Goal: Communication & Community: Answer question/provide support

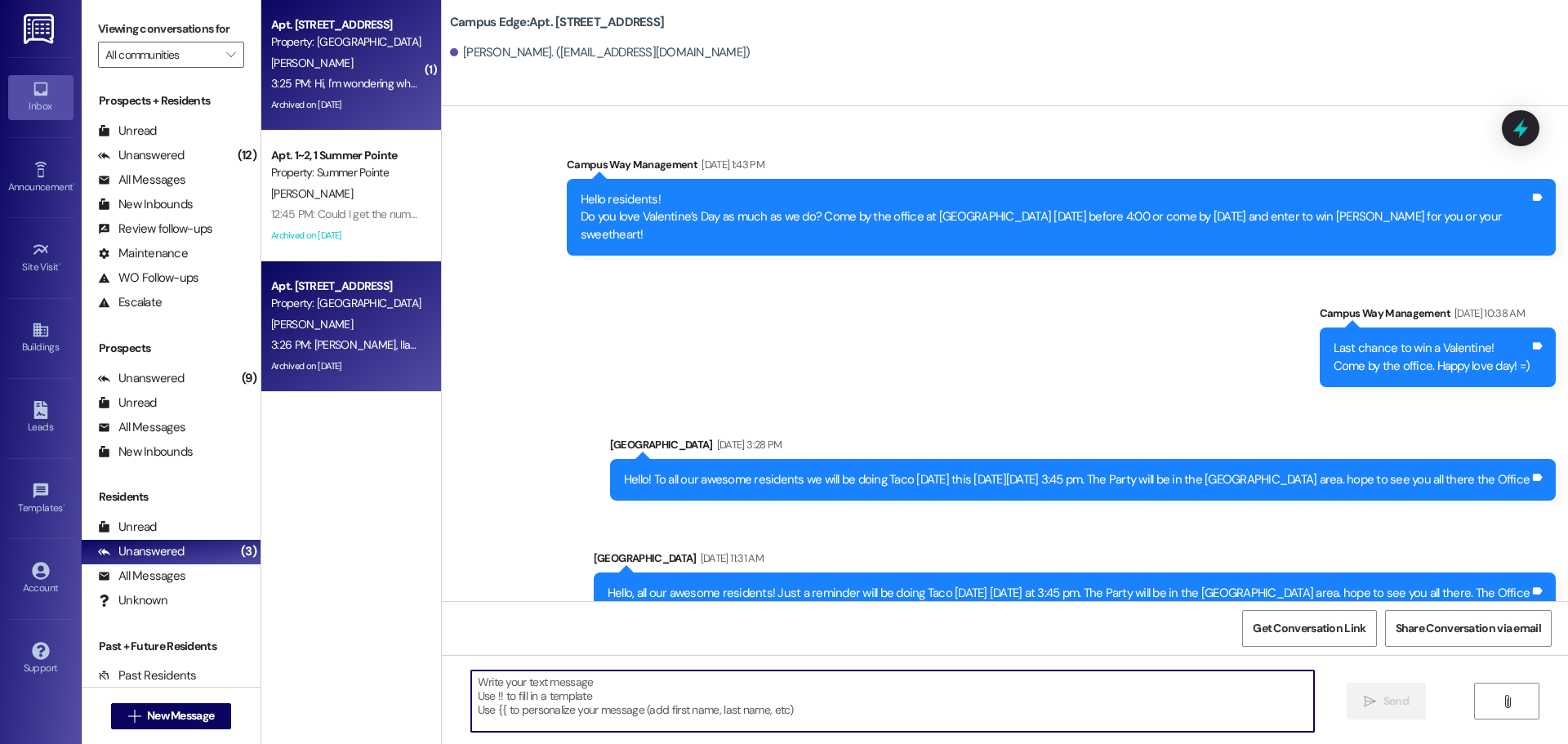
scroll to position [25611, 0]
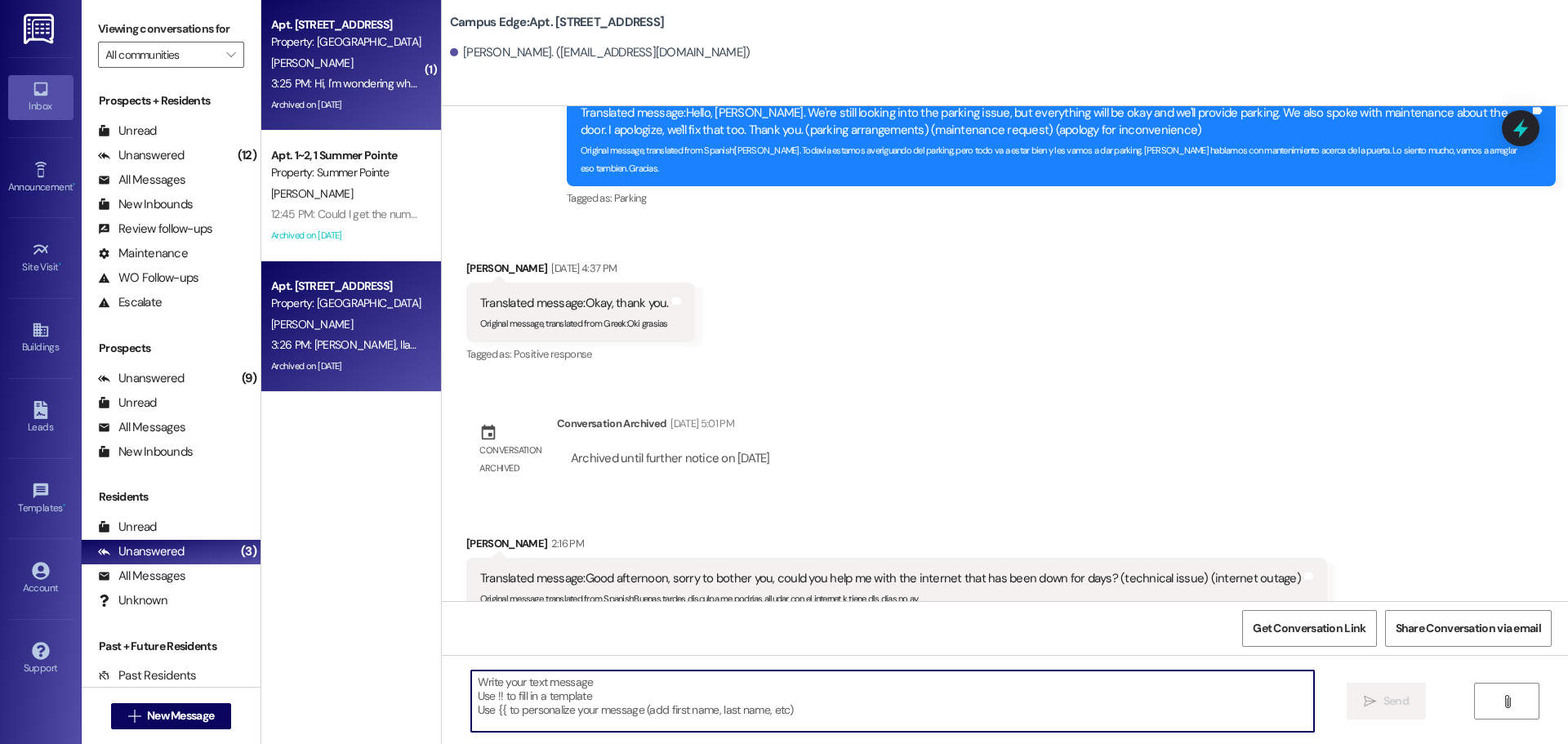
click at [323, 38] on div "Property: [GEOGRAPHIC_DATA]" at bounding box center [346, 42] width 151 height 17
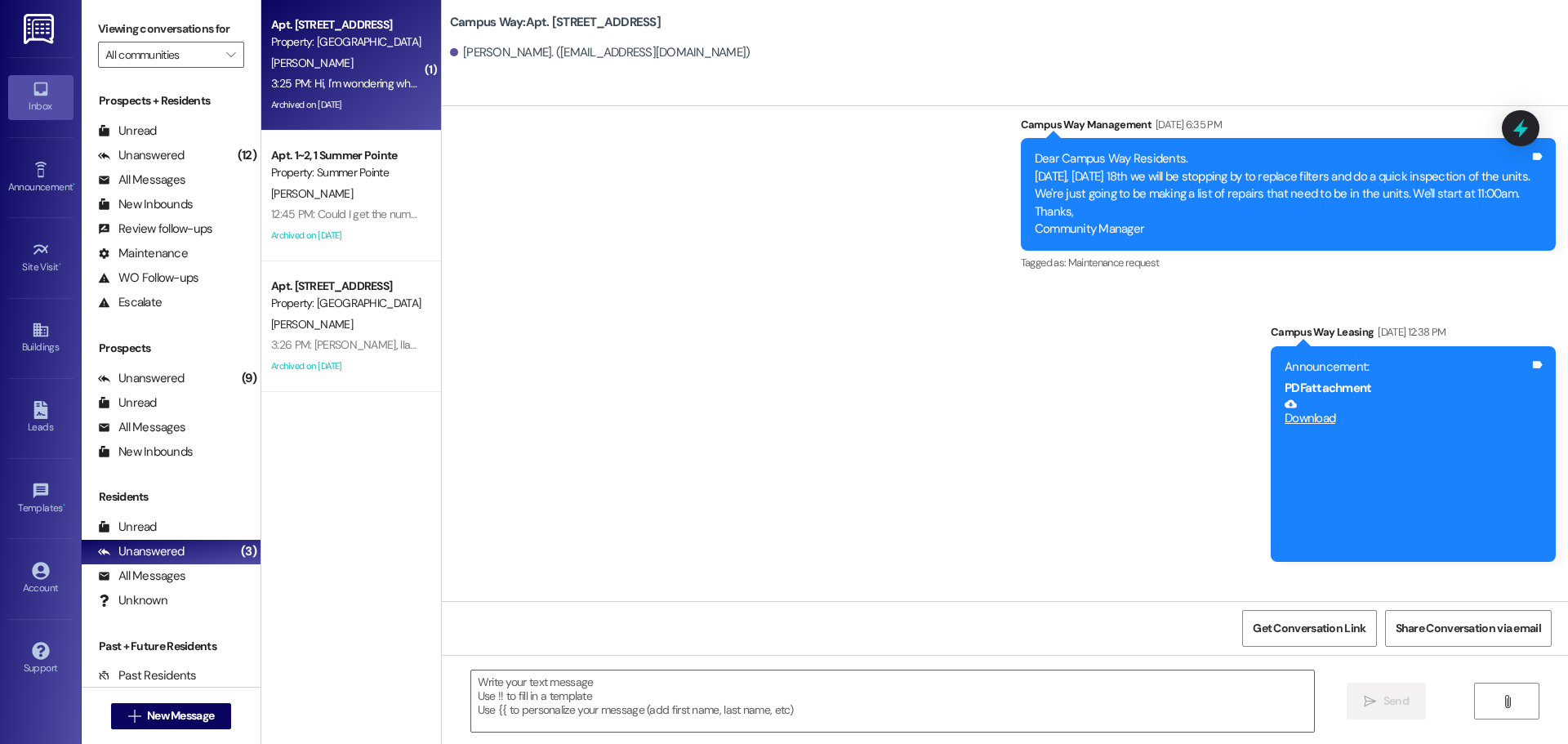
scroll to position [11853, 0]
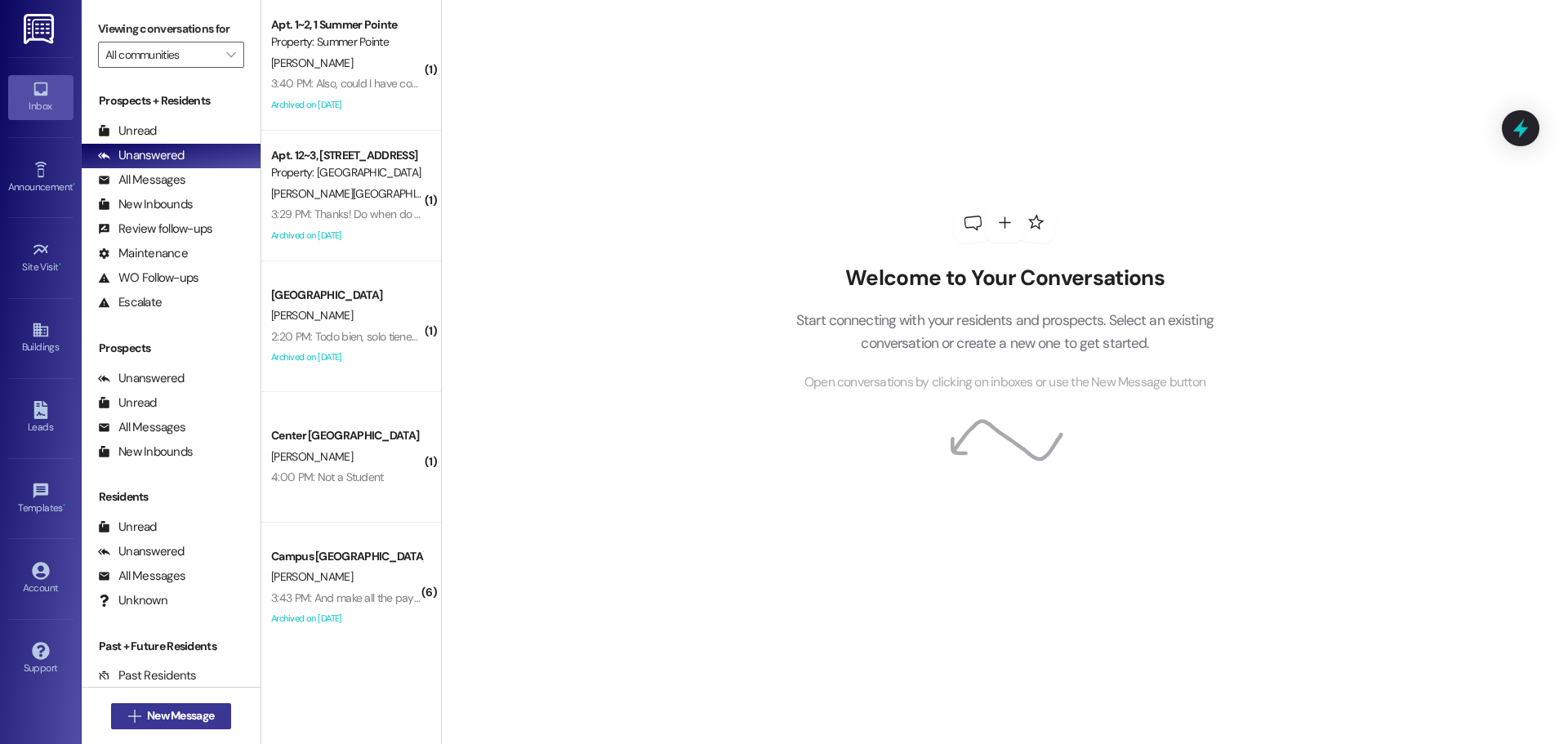
click at [192, 708] on span "New Message" at bounding box center [180, 716] width 67 height 17
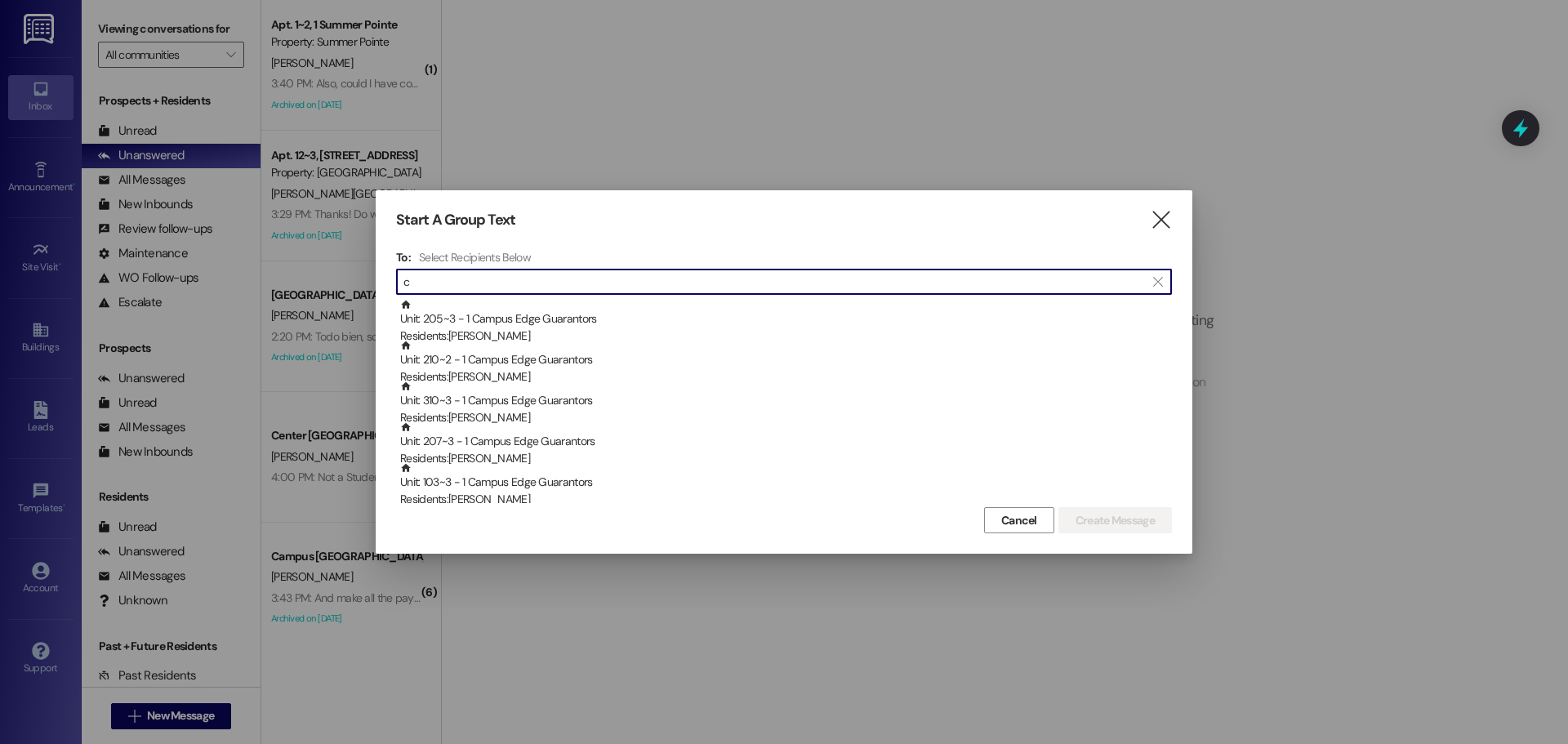
click at [488, 277] on input "c" at bounding box center [774, 282] width 741 height 23
type input "campus way 22"
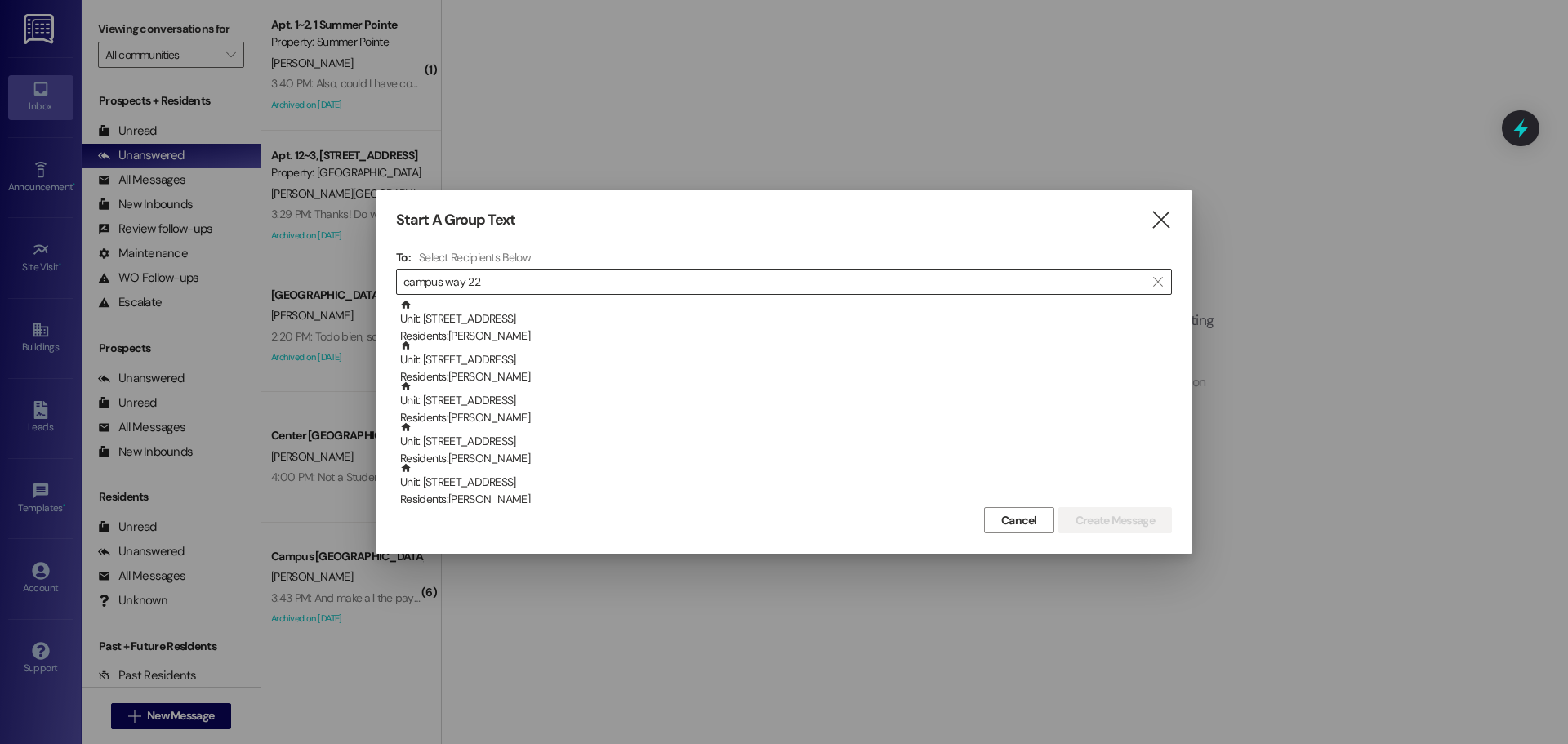
click at [534, 273] on input "campus way 22" at bounding box center [774, 282] width 741 height 23
drag, startPoint x: 540, startPoint y: 277, endPoint x: 265, endPoint y: 317, distance: 277.9
click at [265, 317] on div "Start A Group Text  To: Select Recipients Below  campus way 22  Unit: 22~2 -…" at bounding box center [784, 372] width 1568 height 744
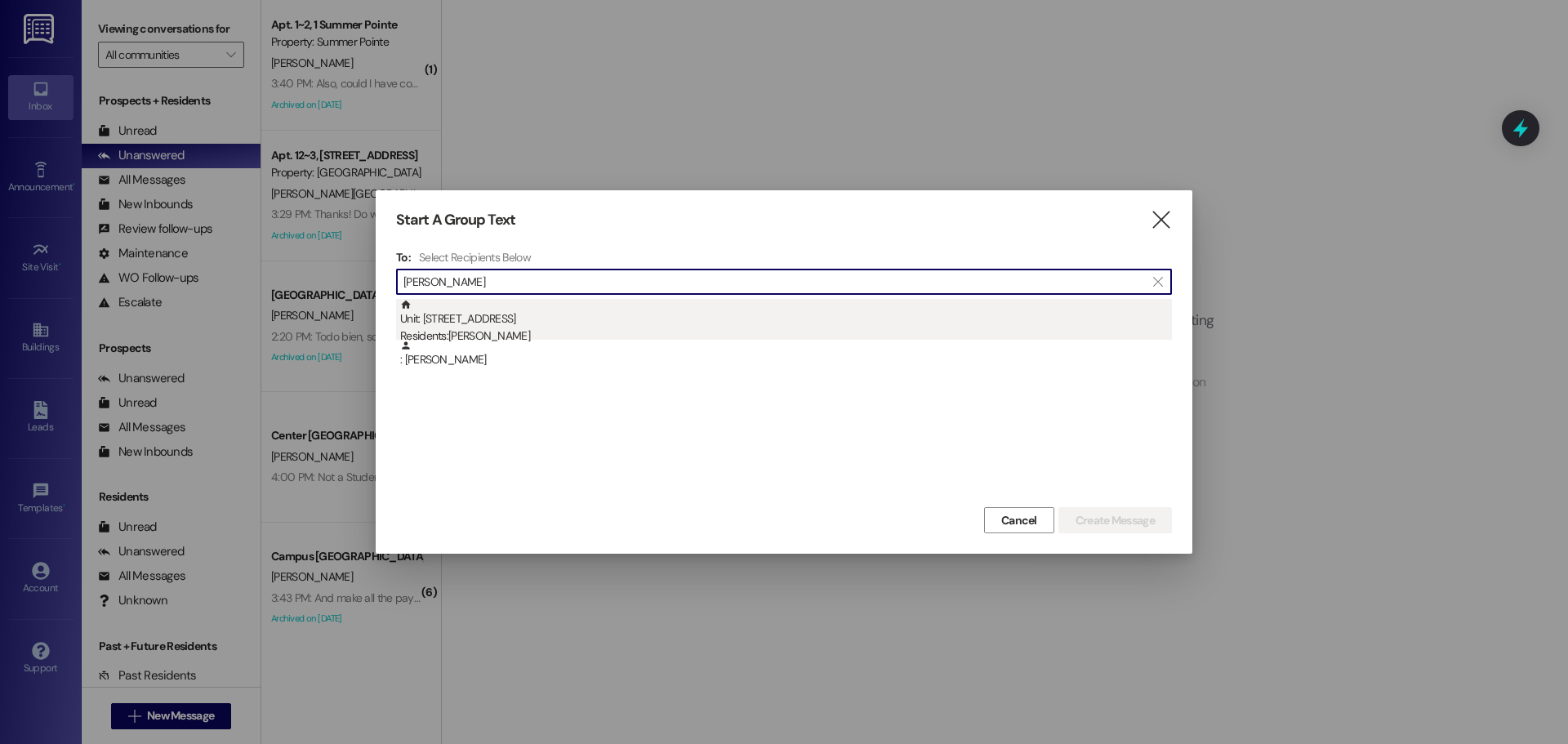
type input "david will"
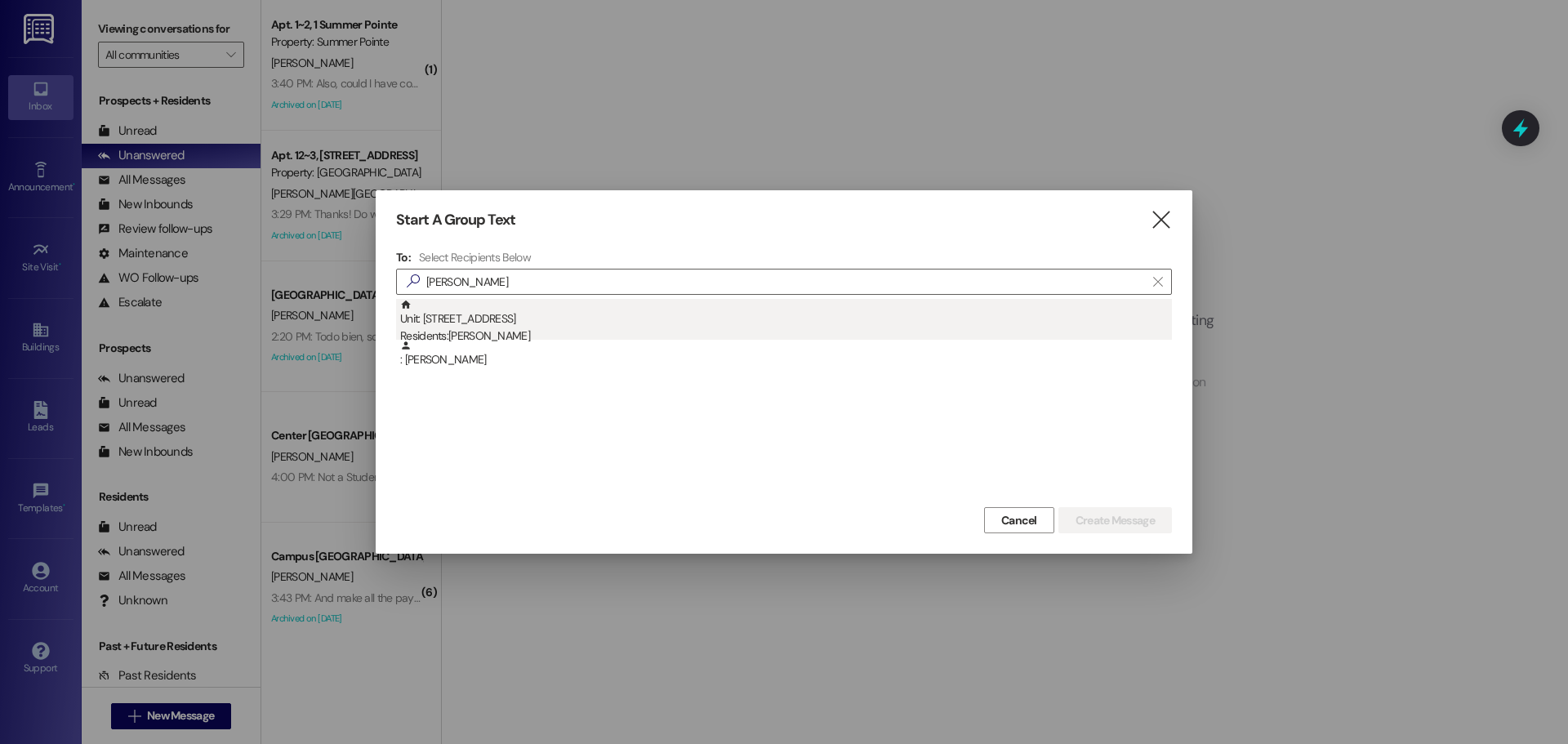
click at [744, 322] on div "Unit: 22~3 - 1 Campus Way Residents: David Williamson" at bounding box center [786, 322] width 772 height 46
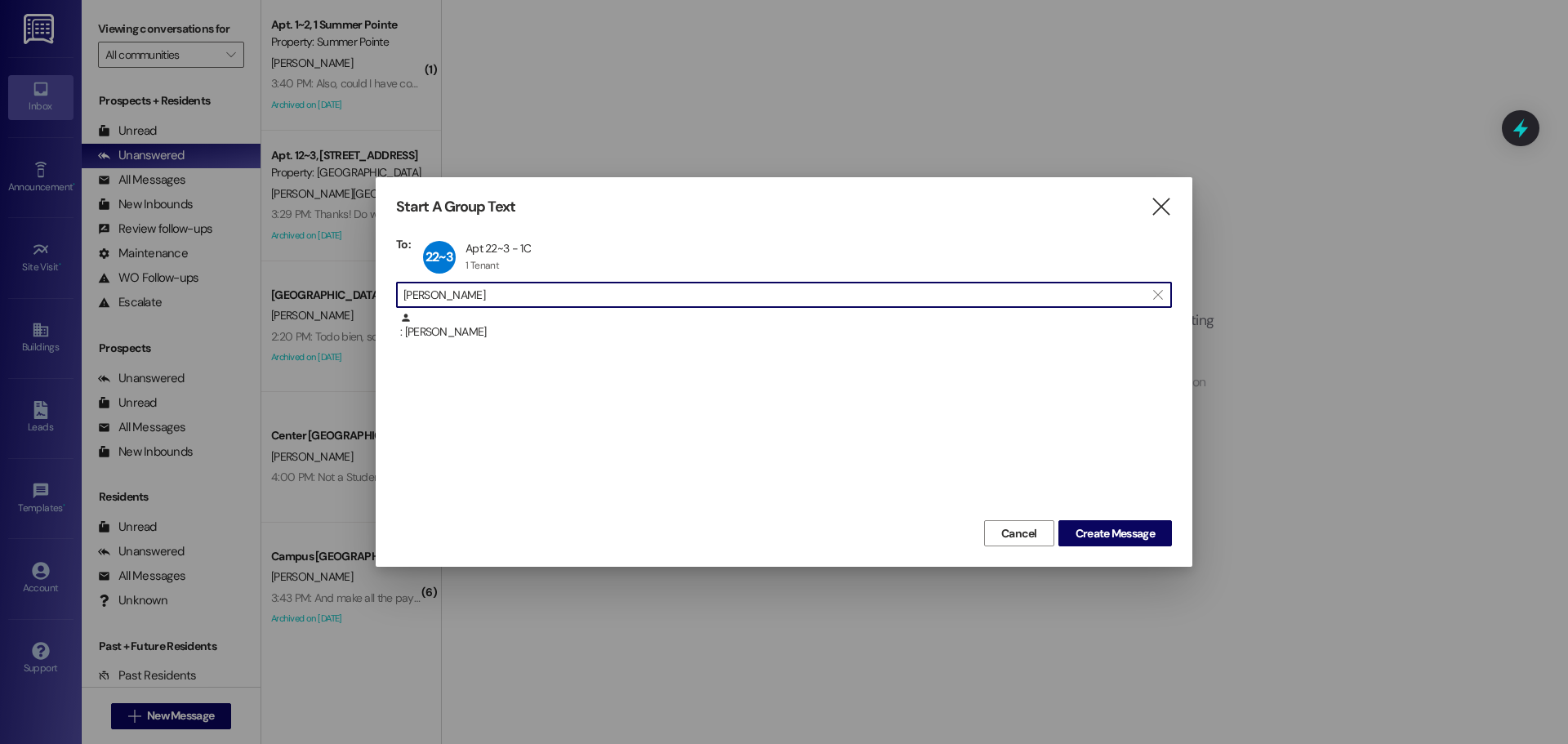
drag, startPoint x: 601, startPoint y: 298, endPoint x: 226, endPoint y: 277, distance: 375.6
click at [226, 277] on div "Start A Group Text  To: 22~3 Apt 22~3 - 1C Apt 22~3 - 1C 1 Tenant 1 Tenant cli…" at bounding box center [784, 372] width 1568 height 744
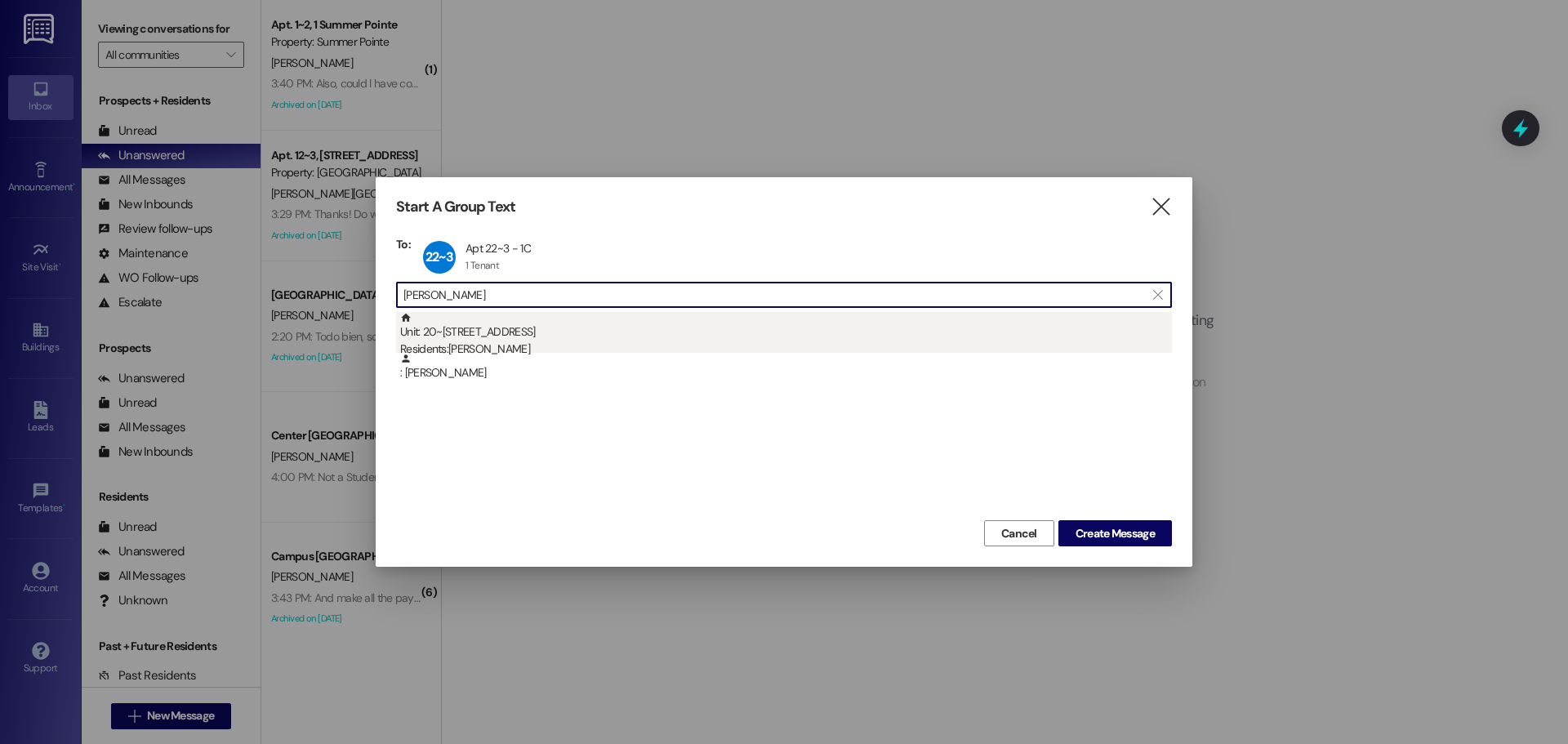
type input "max somm"
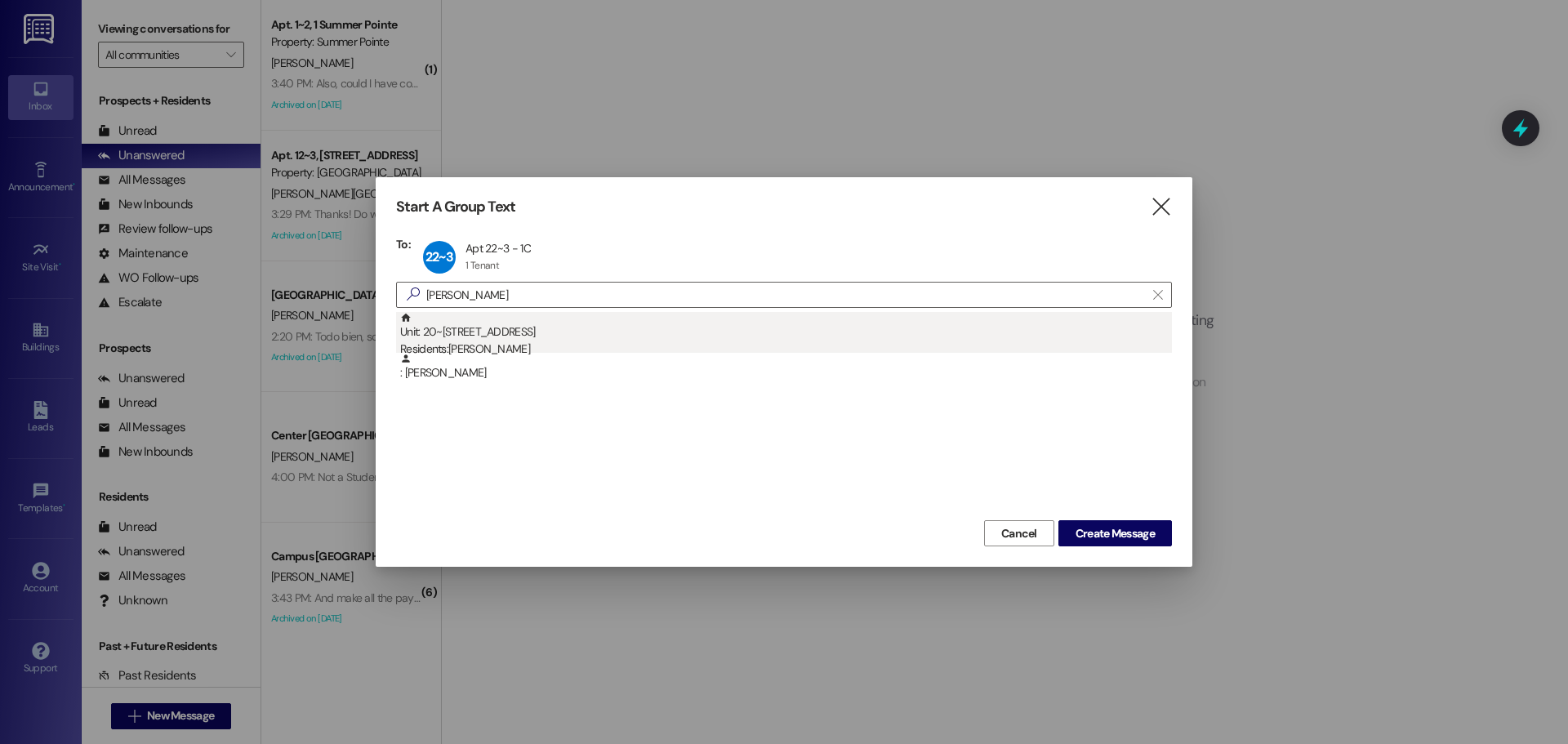
click at [626, 329] on div "Unit: 20~3 - 1 Campus Way Residents: Maxwell Sommer" at bounding box center [786, 335] width 772 height 46
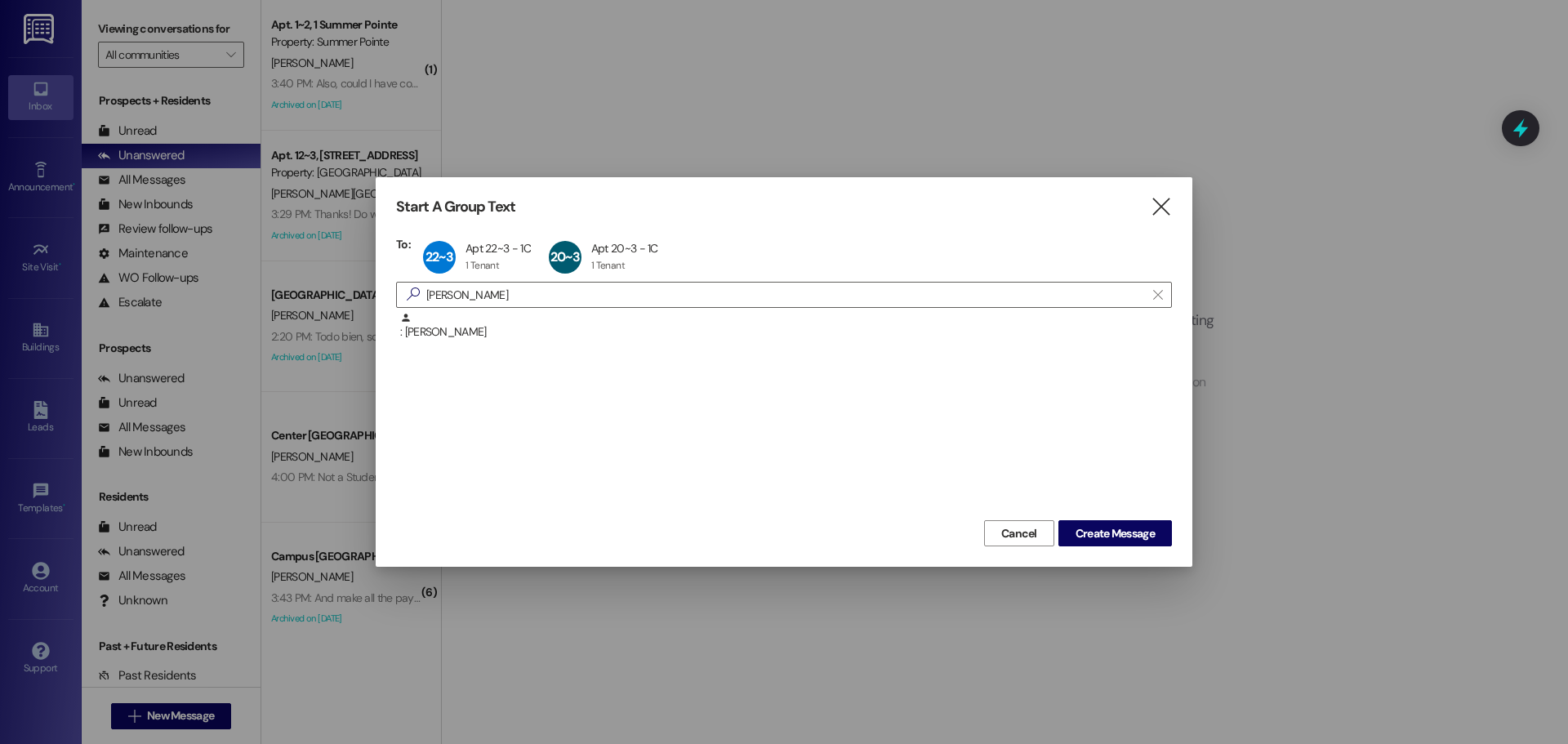
click at [1141, 507] on div ": Maxwell Sommer" at bounding box center [784, 414] width 776 height 204
click at [1137, 525] on span "Create Message" at bounding box center [1115, 533] width 79 height 17
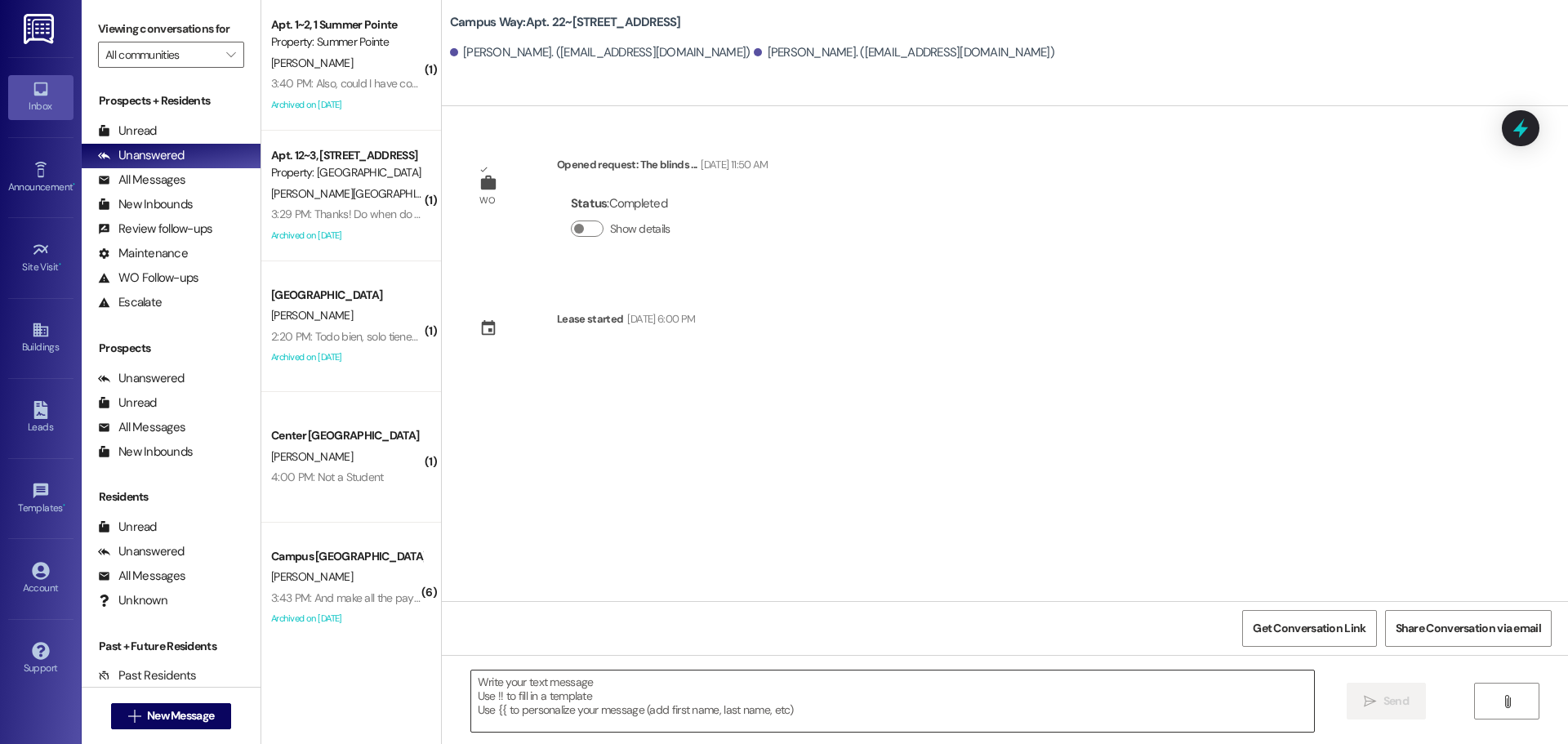
click at [657, 713] on textarea at bounding box center [892, 701] width 843 height 61
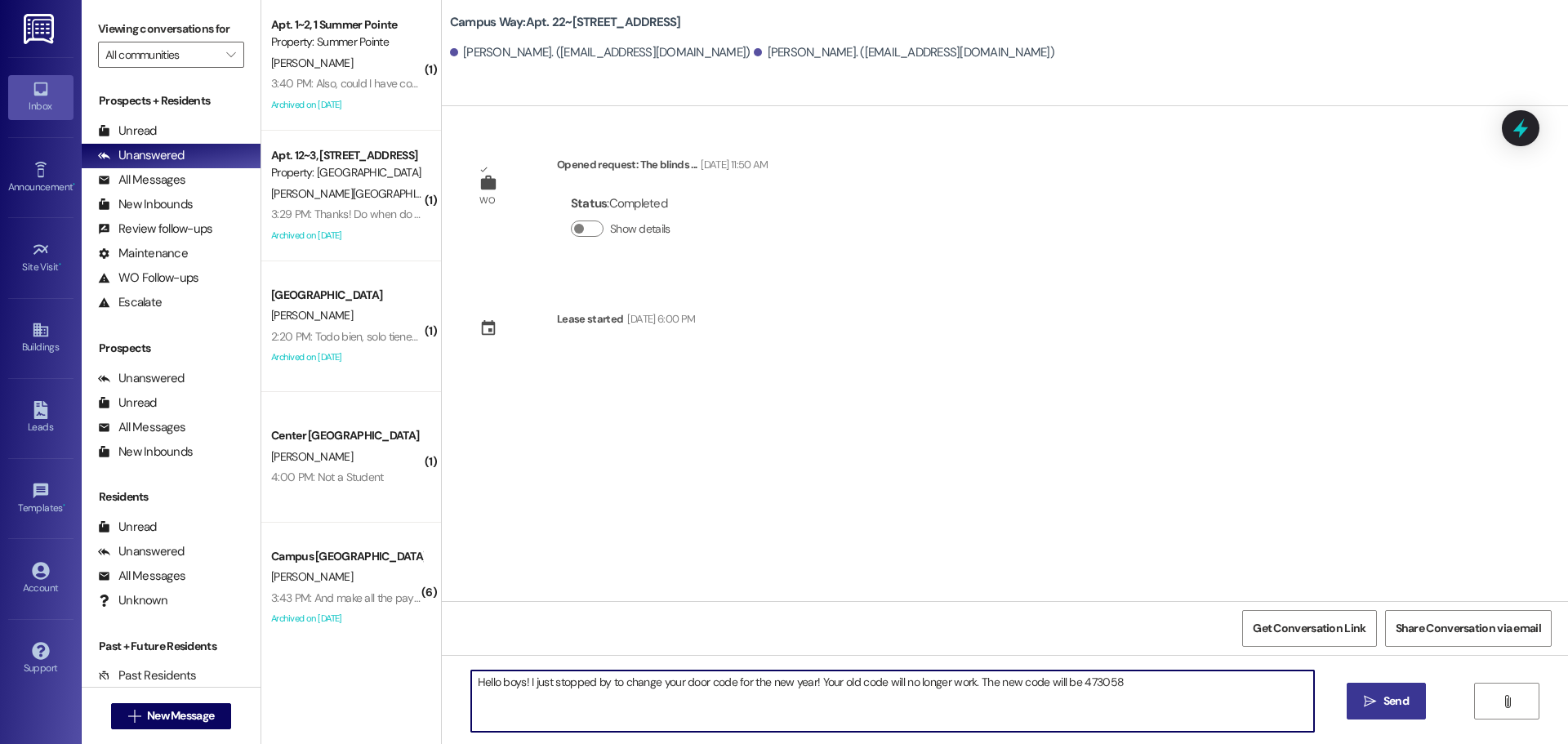
type textarea "Hello boys! I just stopped by to change your door code for the new year! Your o…"
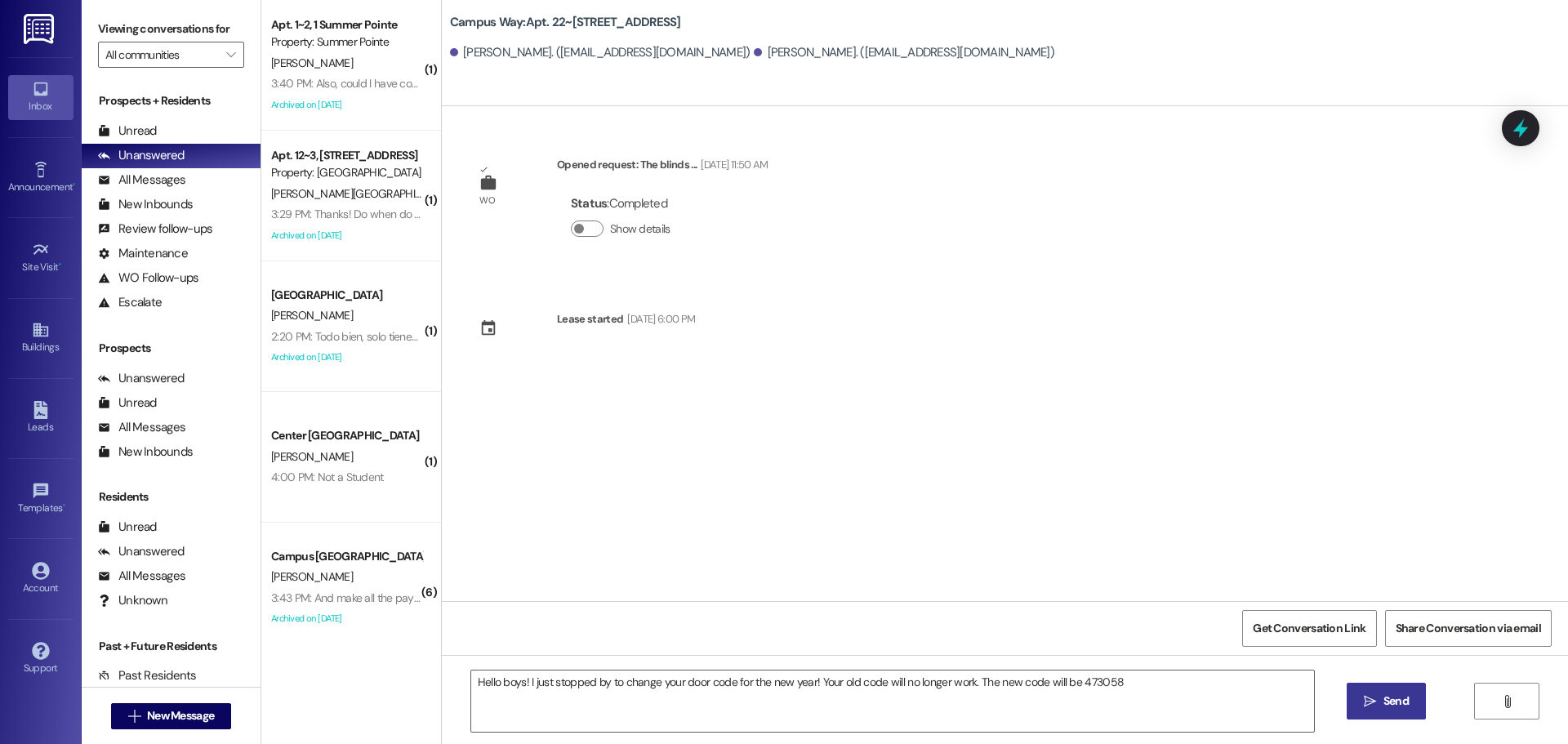
click at [1390, 692] on button " Send" at bounding box center [1386, 701] width 79 height 37
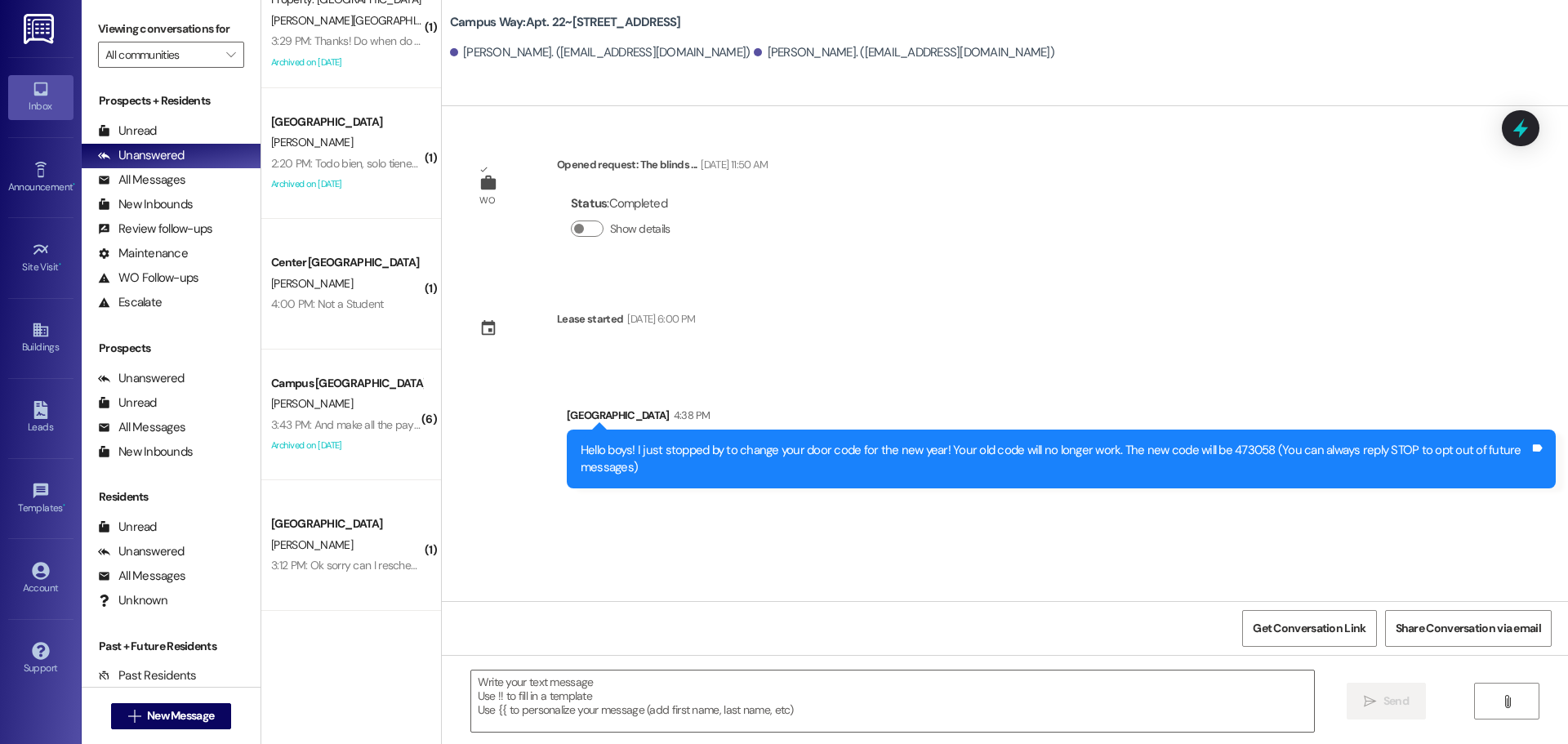
scroll to position [327, 0]
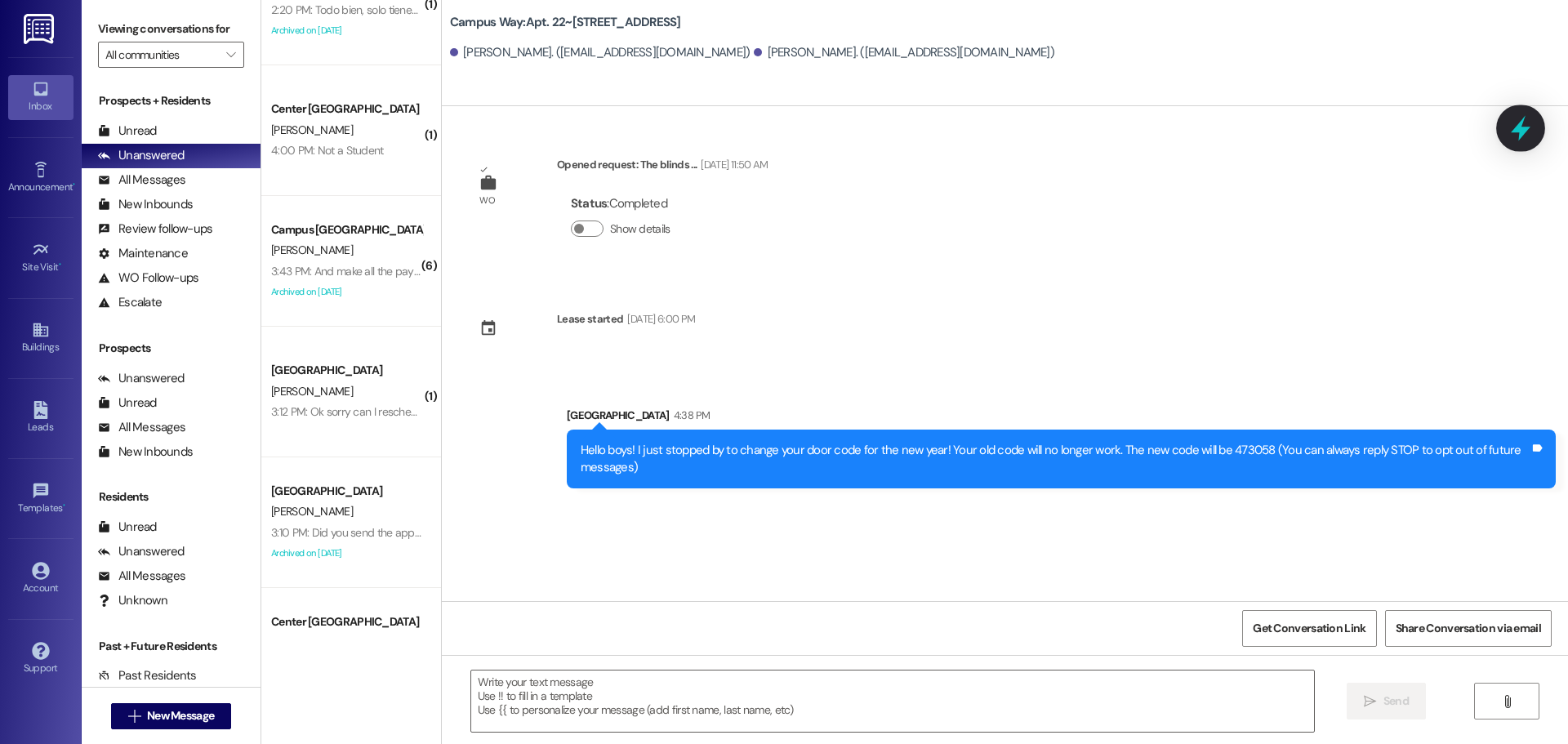
click at [1508, 116] on icon at bounding box center [1520, 129] width 28 height 28
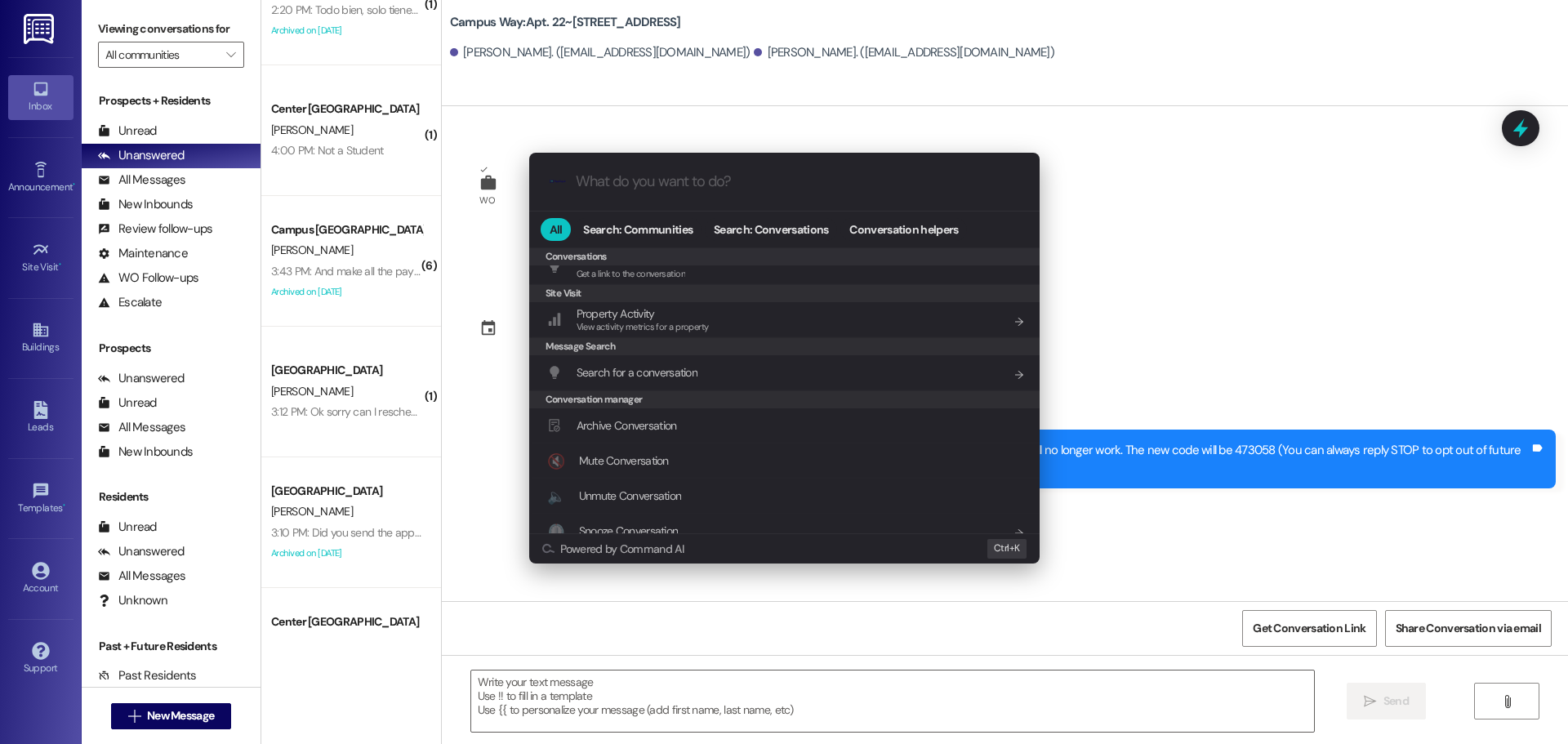
scroll to position [723, 0]
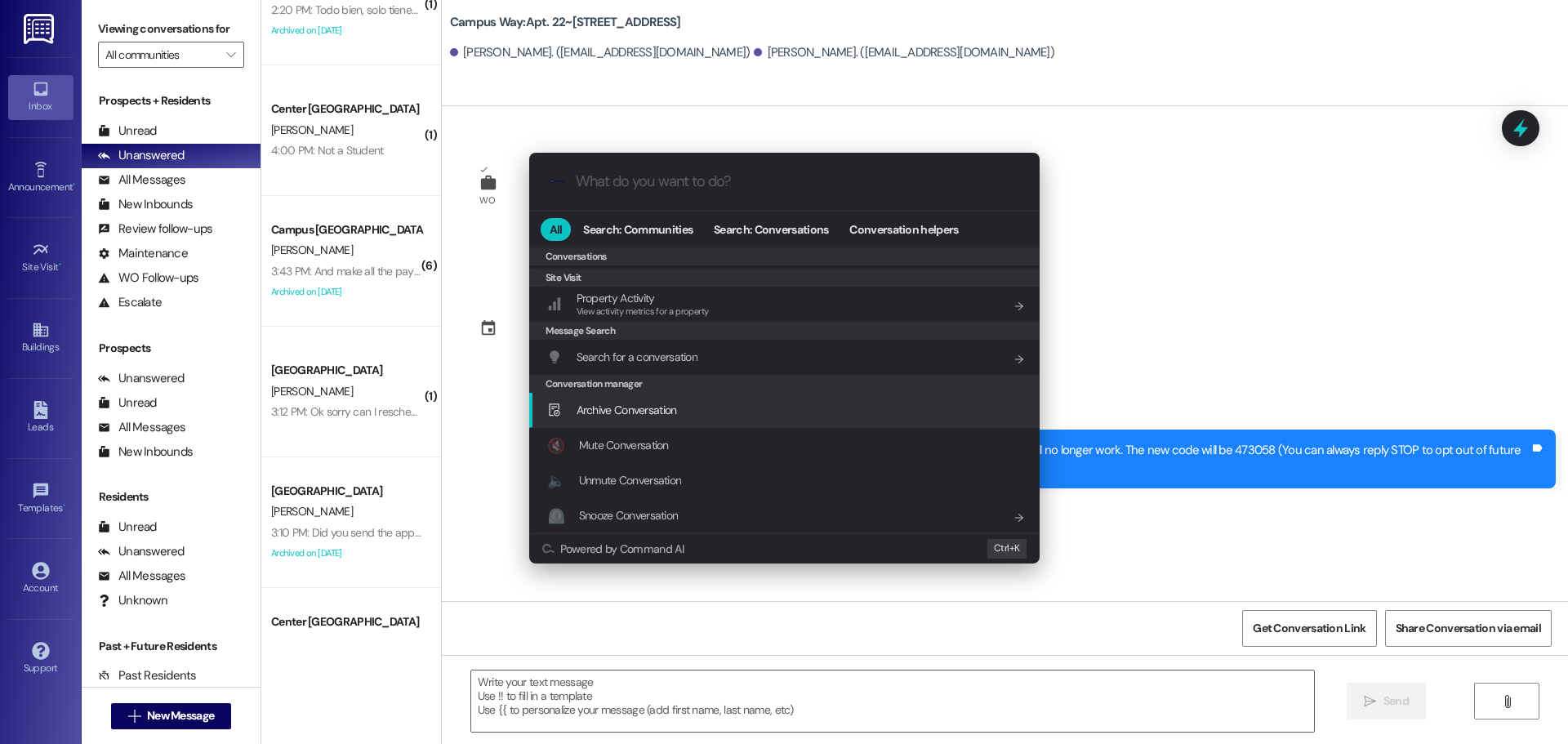
click at [692, 405] on div "Archive Conversation Add shortcut" at bounding box center [786, 410] width 478 height 18
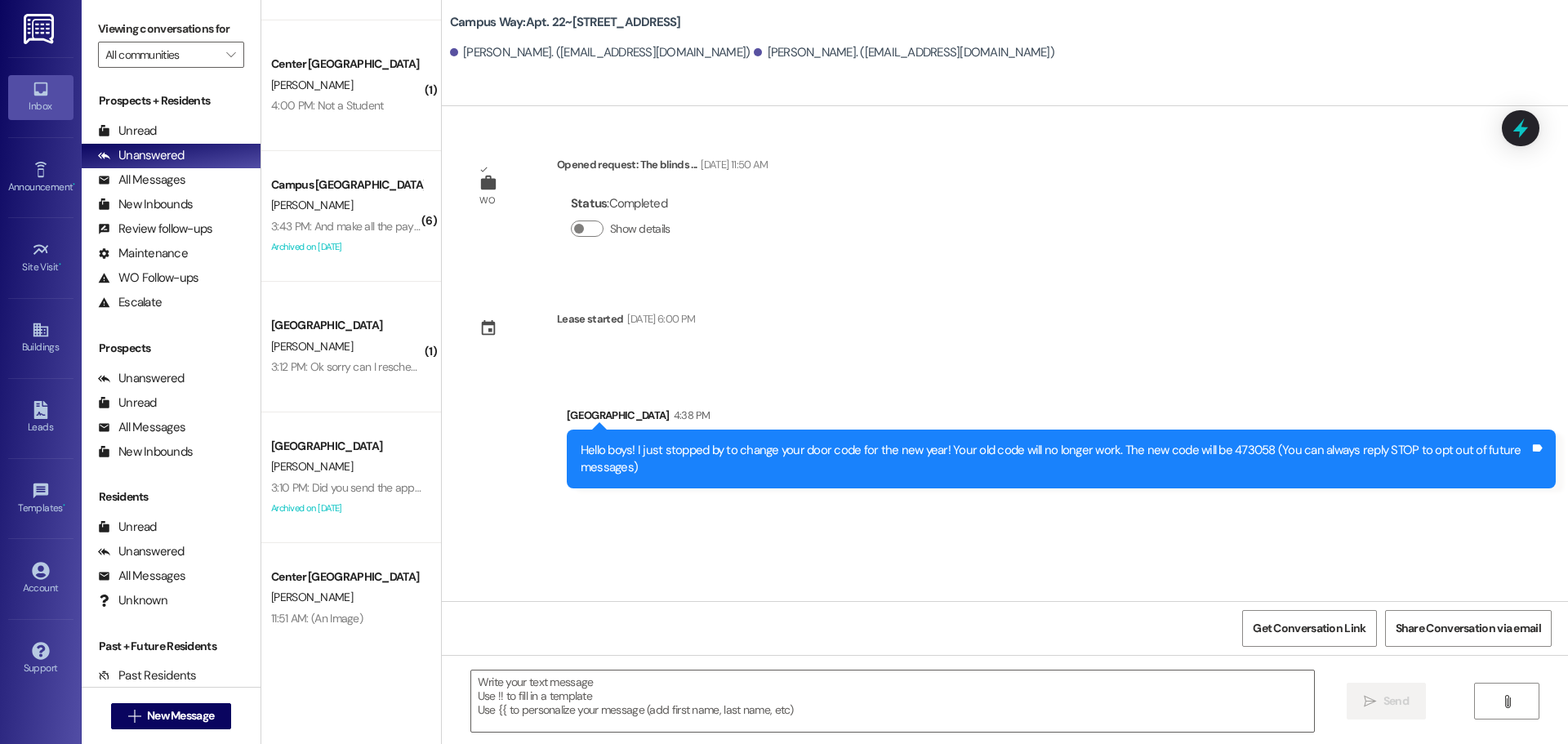
scroll to position [418, 0]
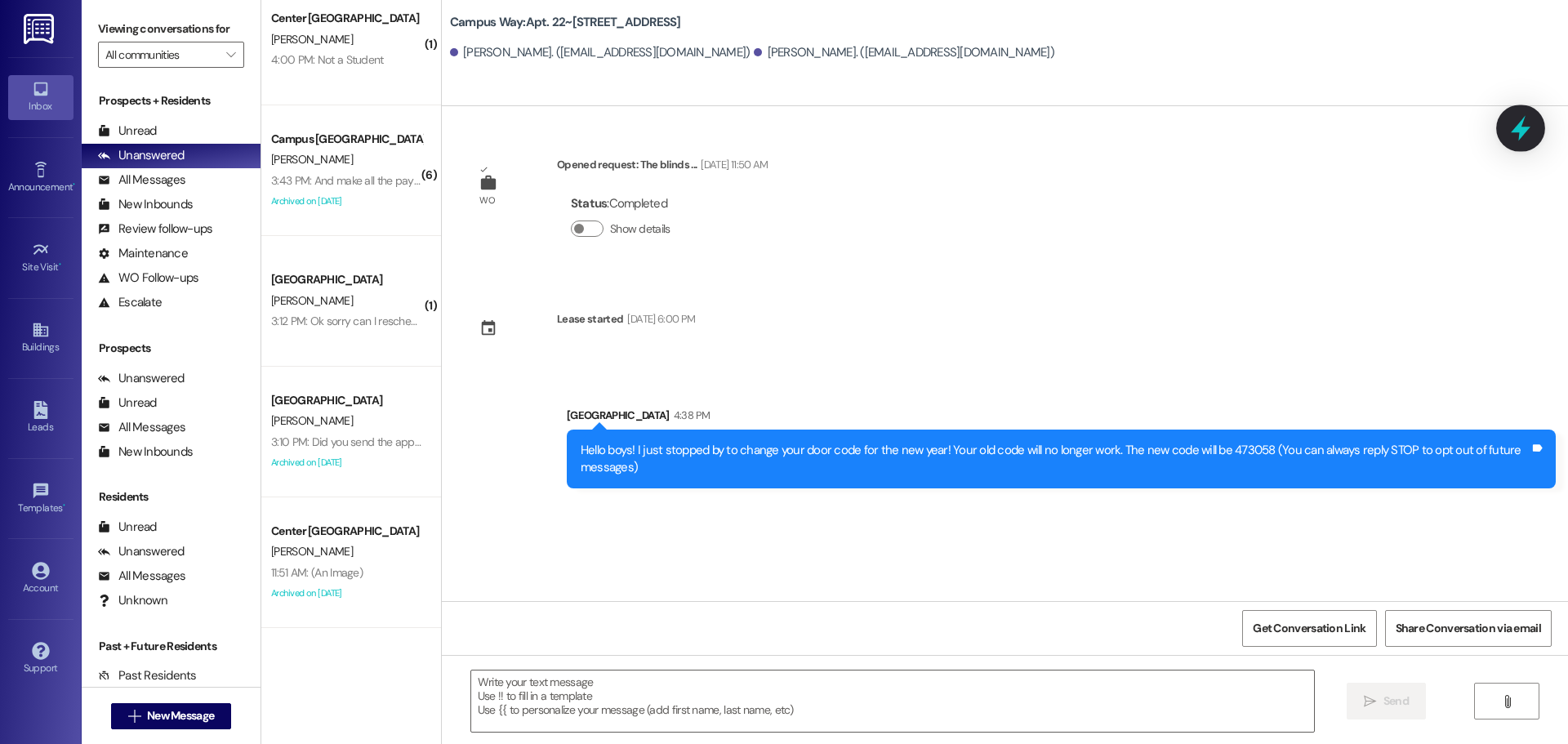
click at [1516, 133] on icon at bounding box center [1520, 129] width 28 height 28
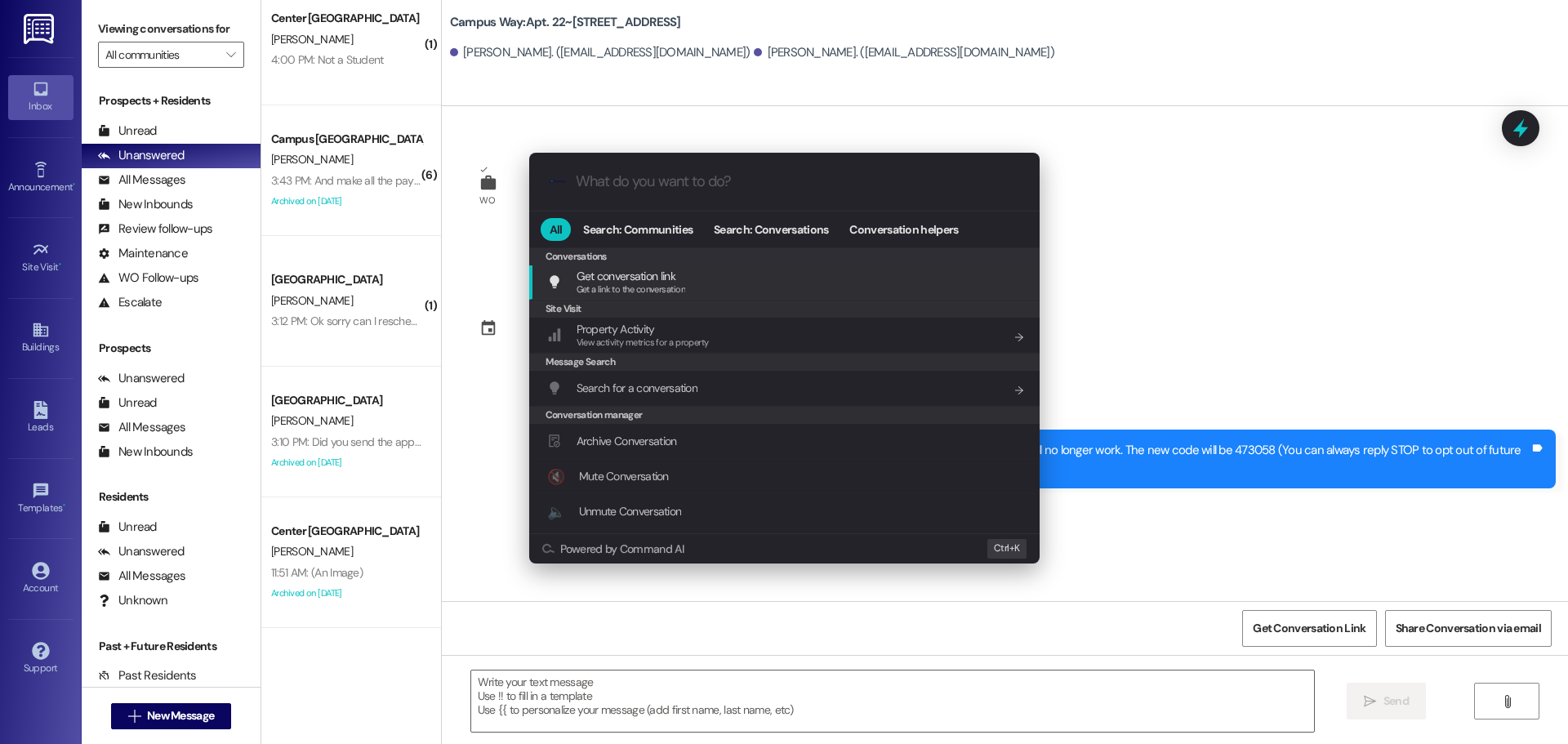
scroll to position [723, 0]
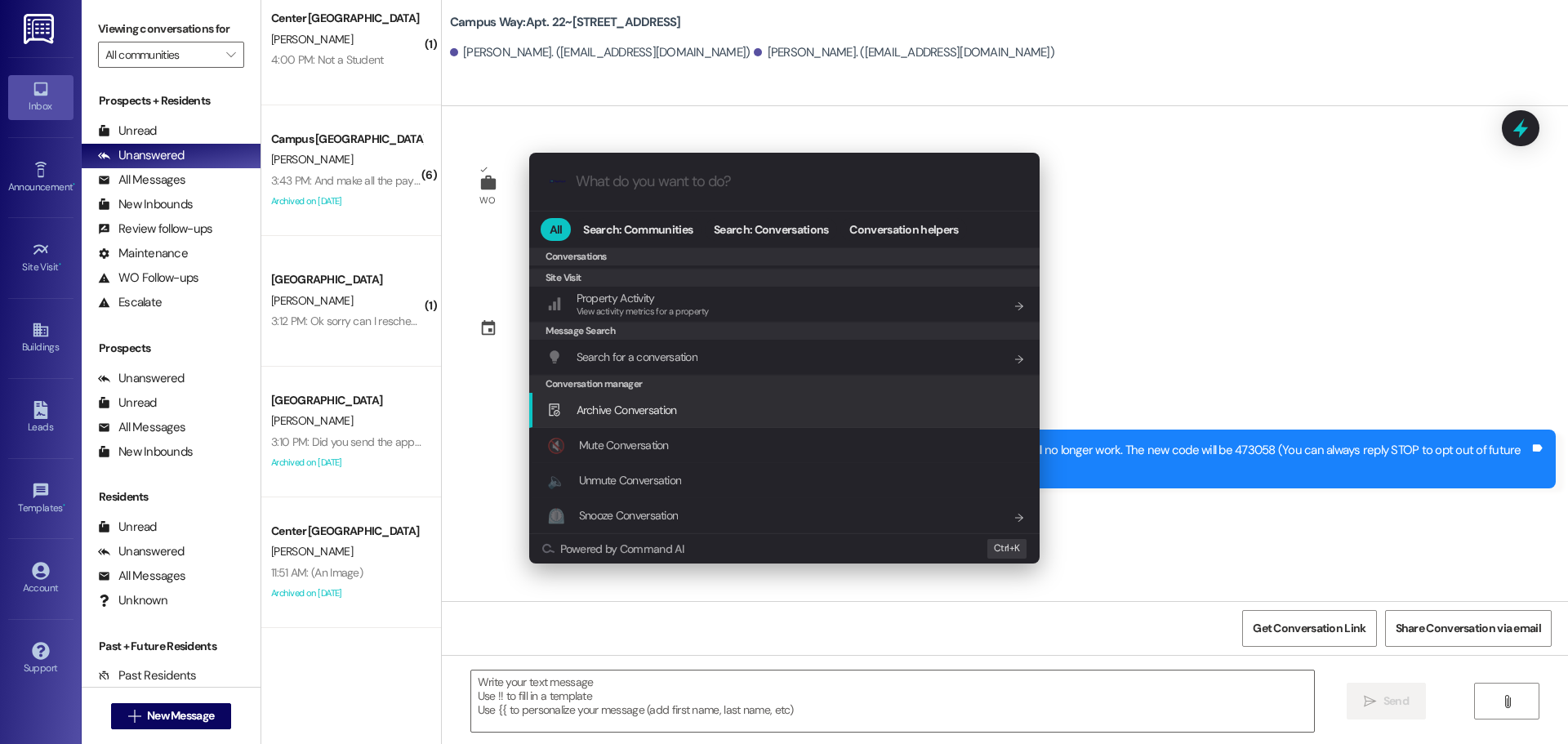
click at [683, 419] on div "Archive Conversation Add shortcut" at bounding box center [786, 410] width 478 height 18
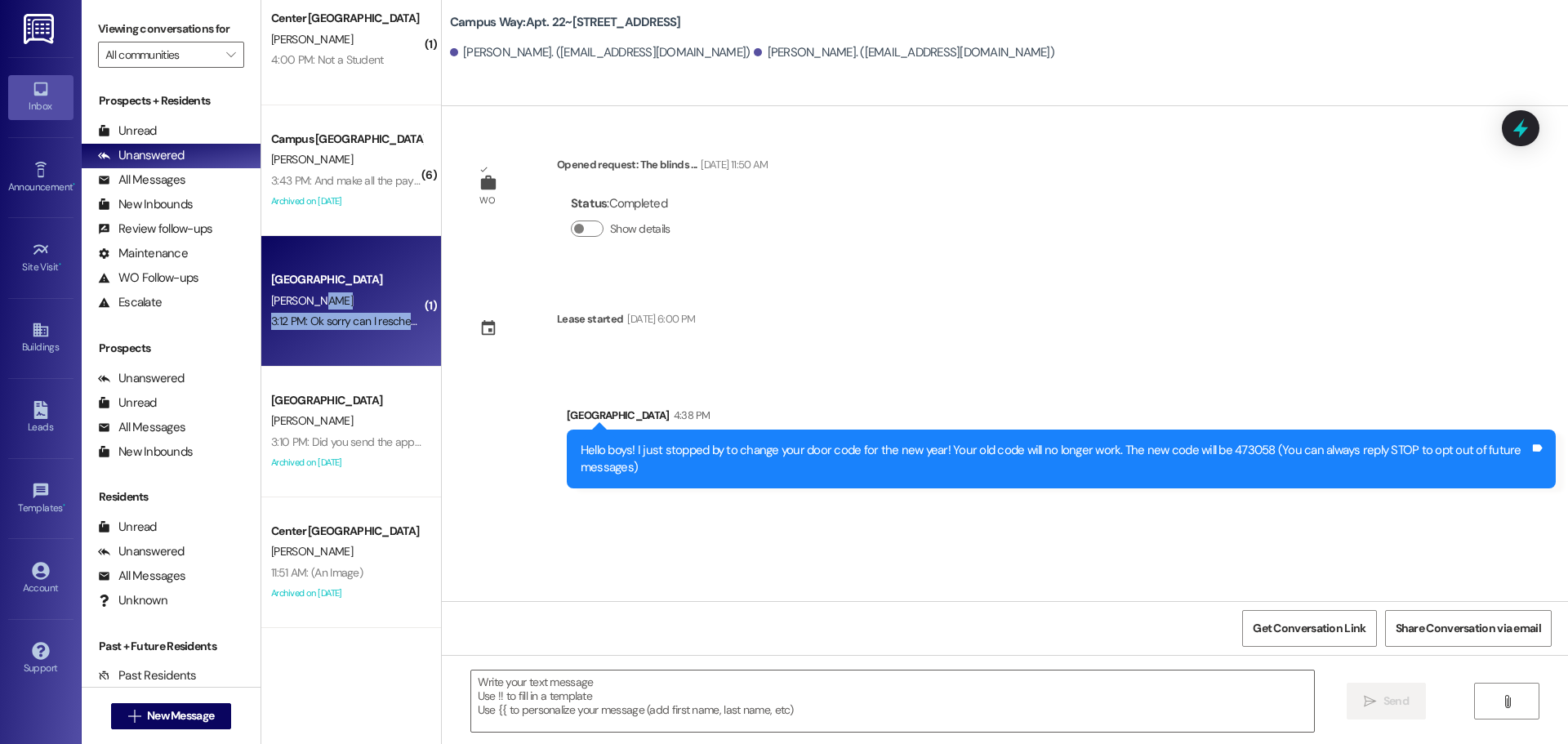
click at [407, 313] on div "Campus Way Prospect T. Bailey 3:12 PM: Ok sorry can I reschedule 3:12 PM: Ok so…" at bounding box center [352, 301] width 180 height 130
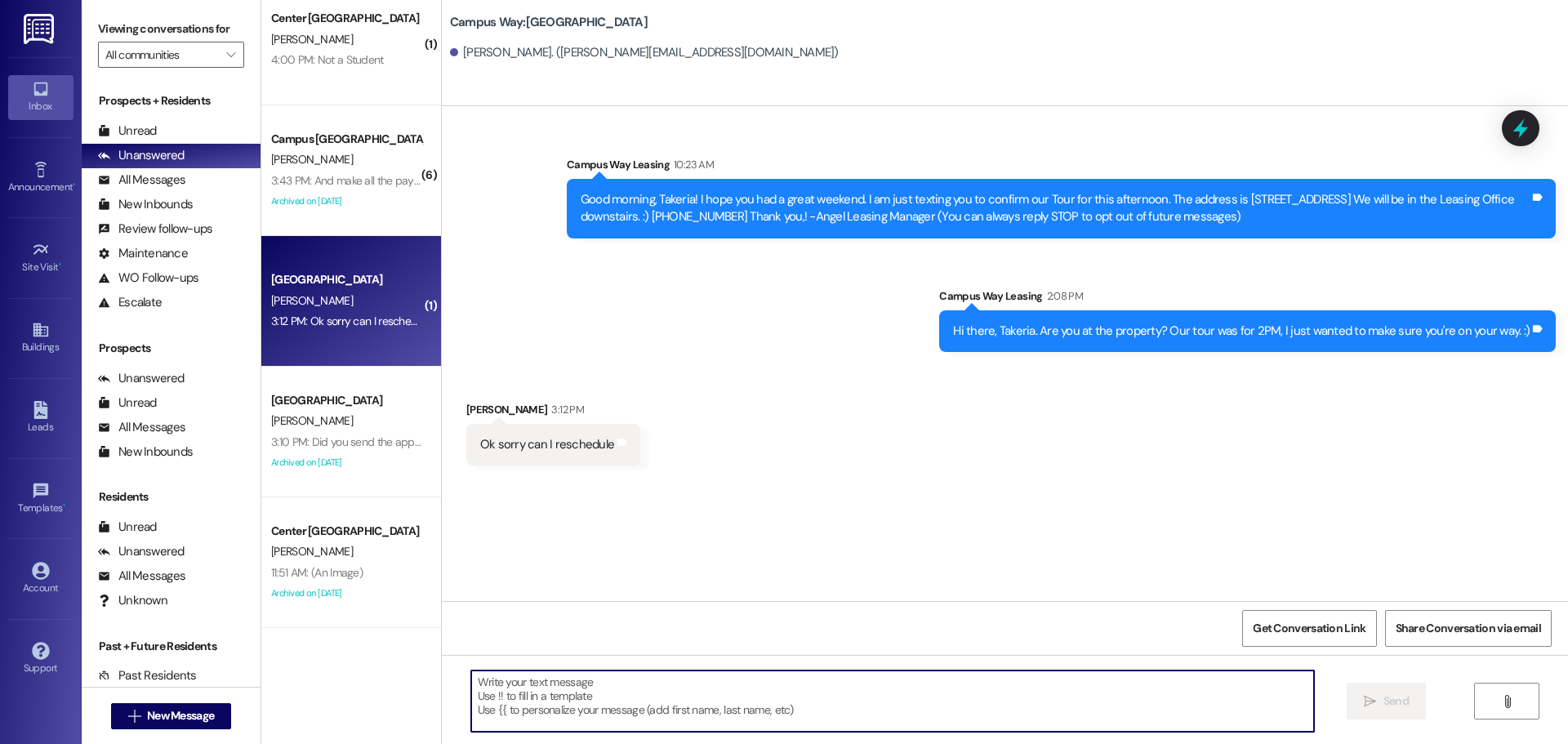
click at [582, 719] on textarea at bounding box center [892, 701] width 843 height 61
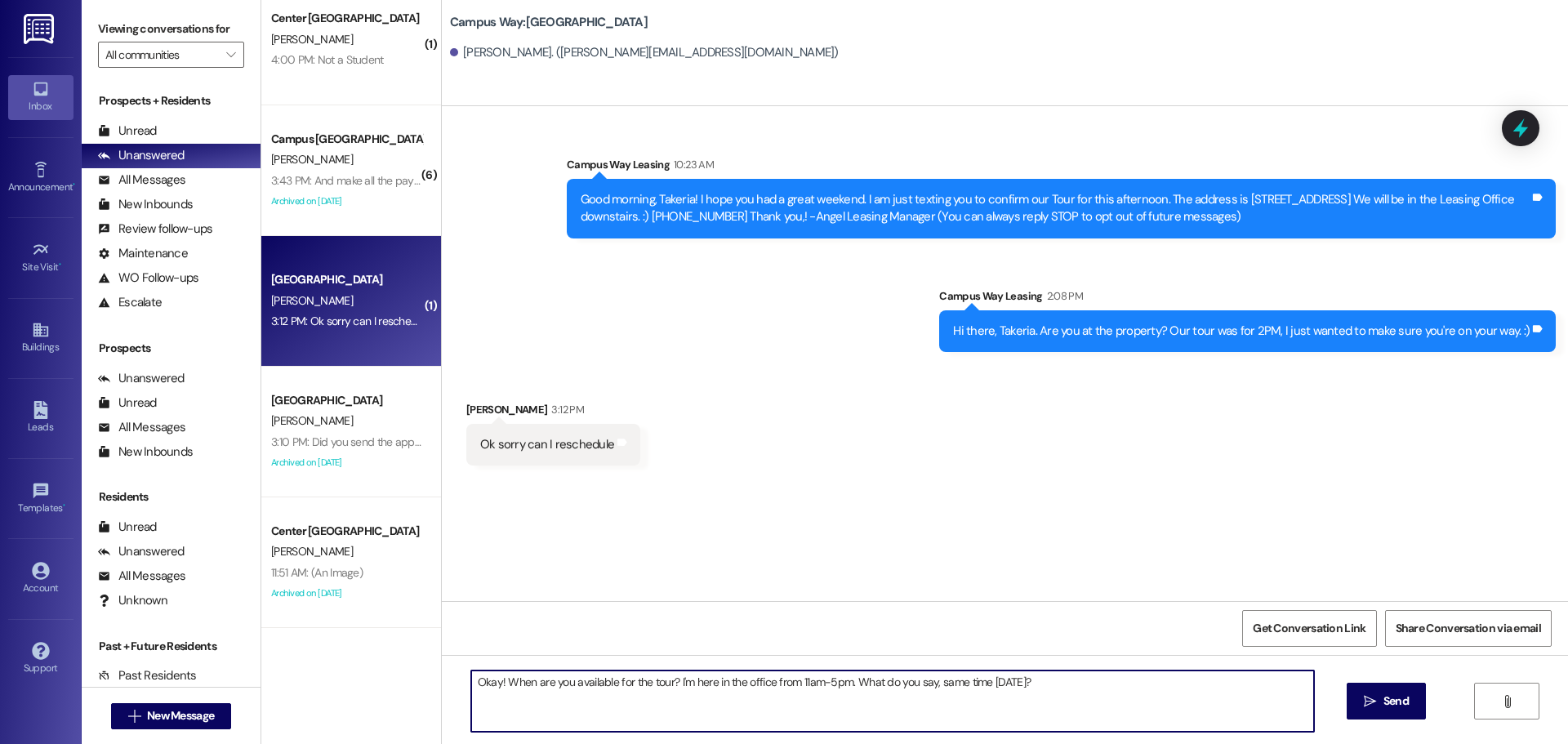
type textarea "Okay! When are you available for the tour? I'm here in the office from 11am-5pm…"
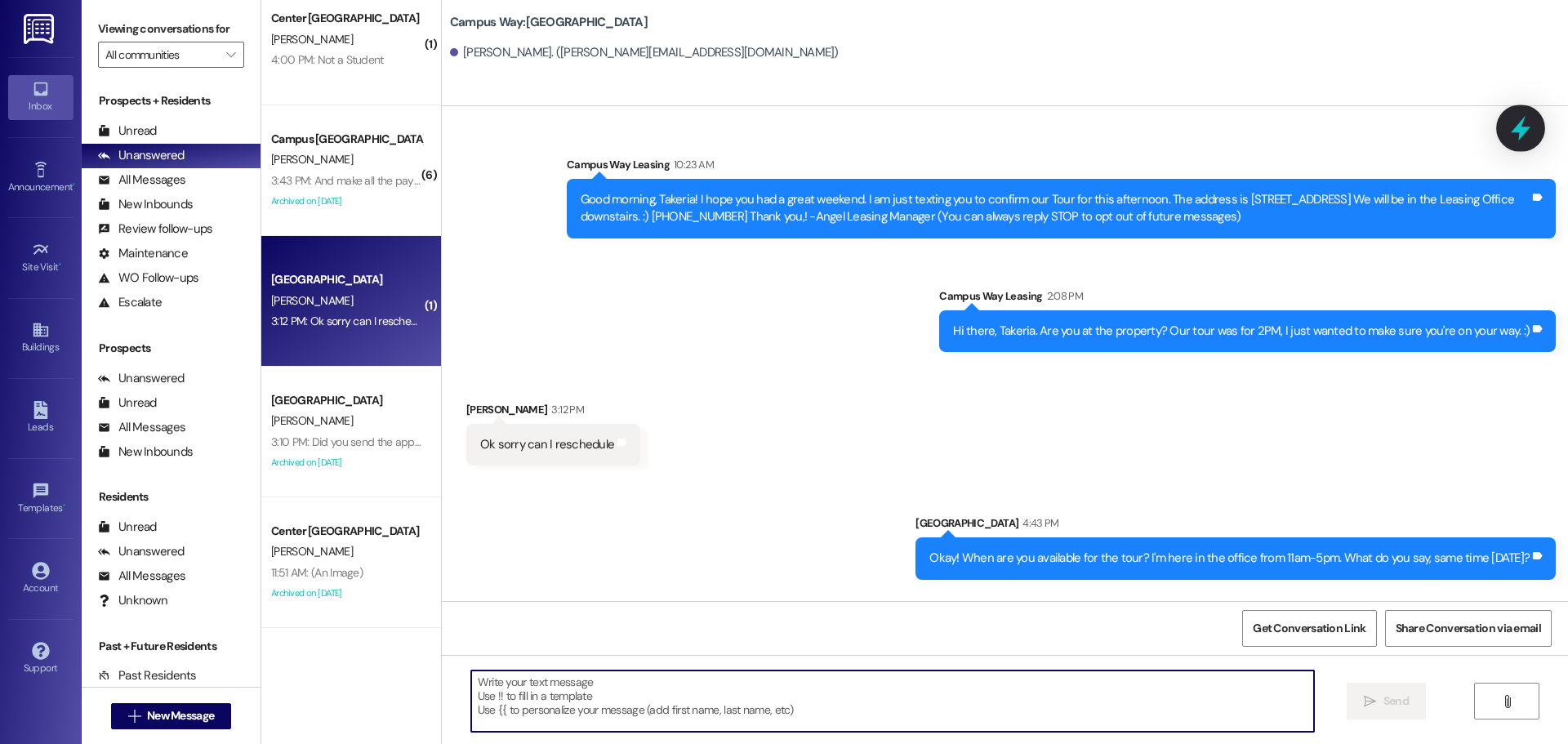
click at [1508, 122] on icon at bounding box center [1520, 129] width 28 height 28
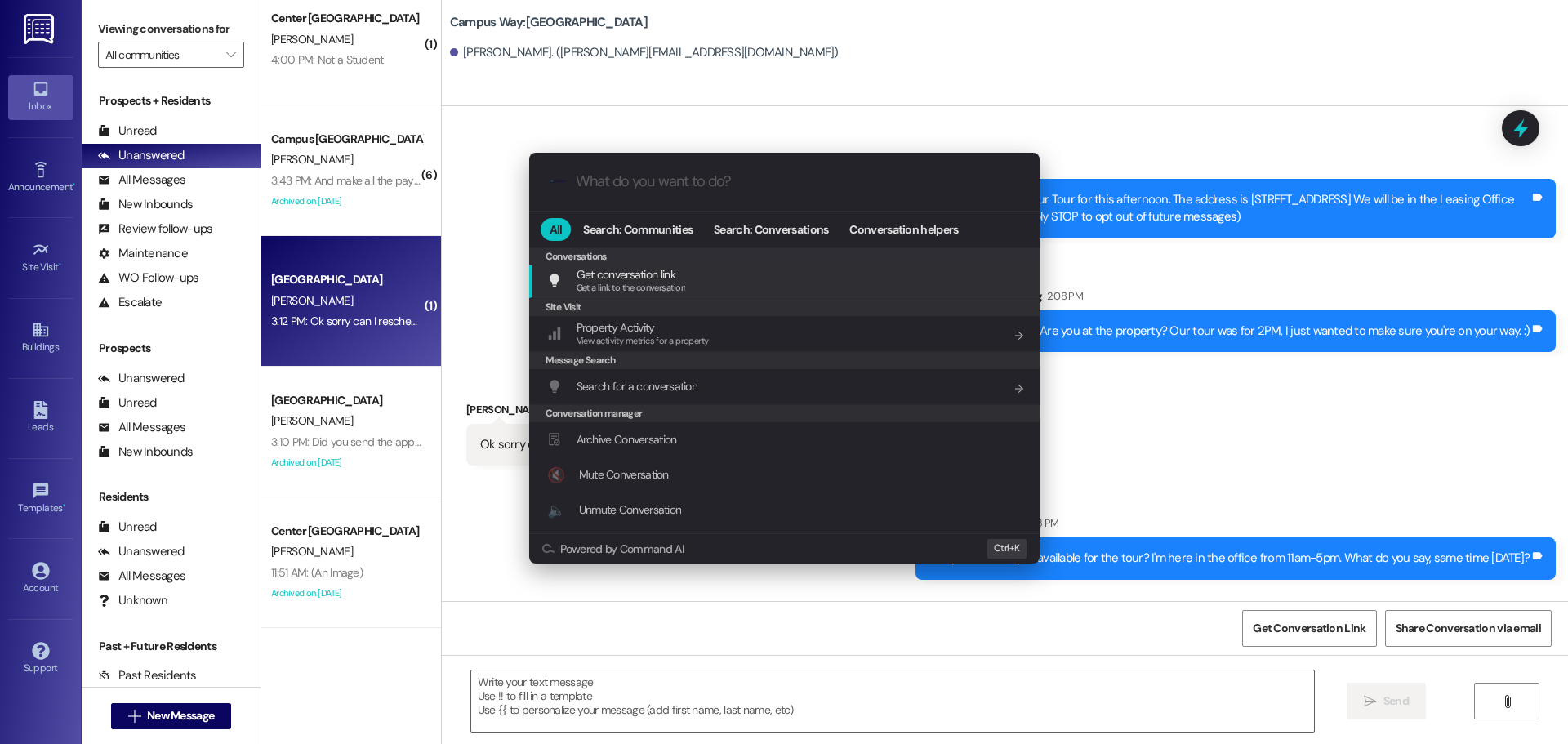
scroll to position [713, 0]
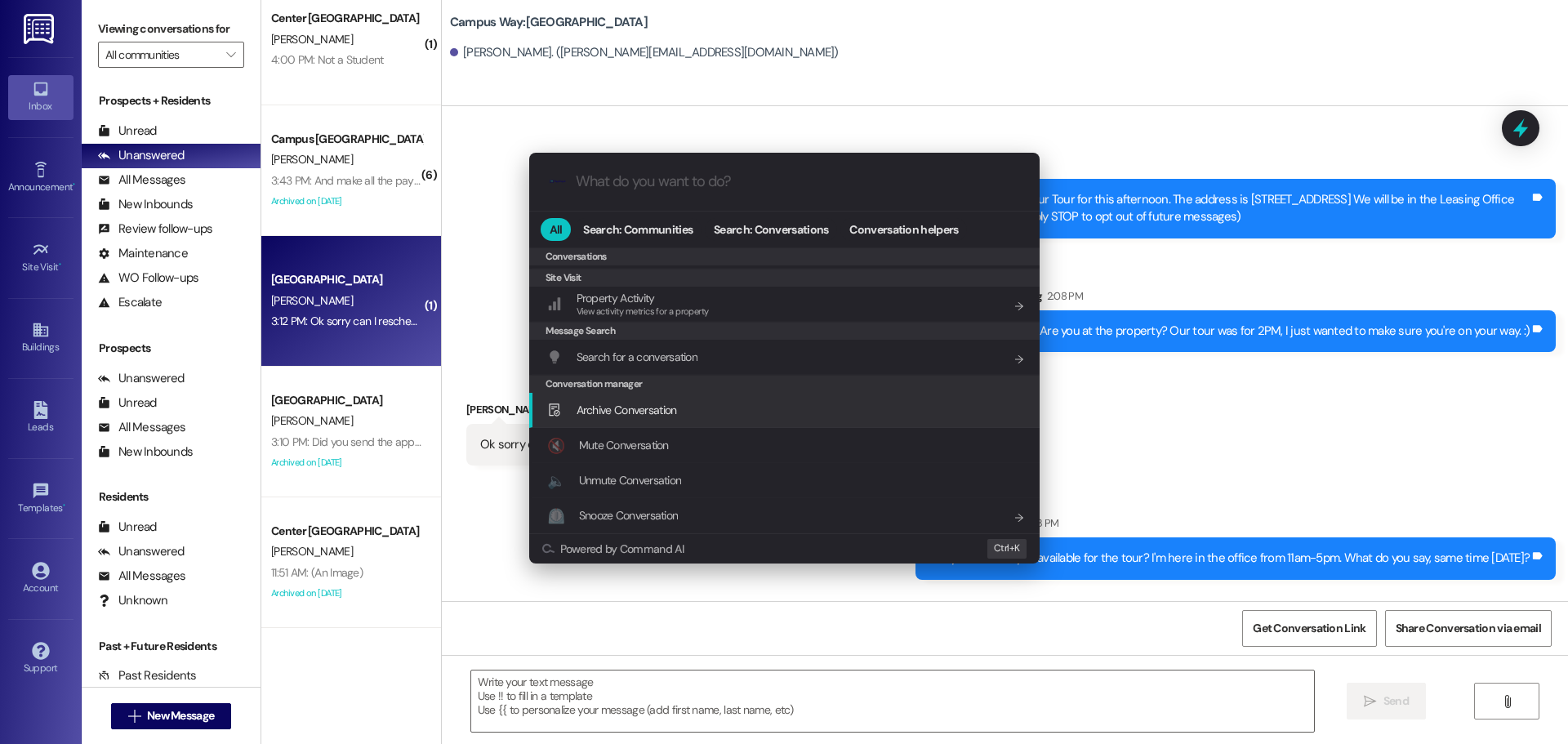
click at [649, 407] on span "Archive Conversation" at bounding box center [626, 410] width 101 height 15
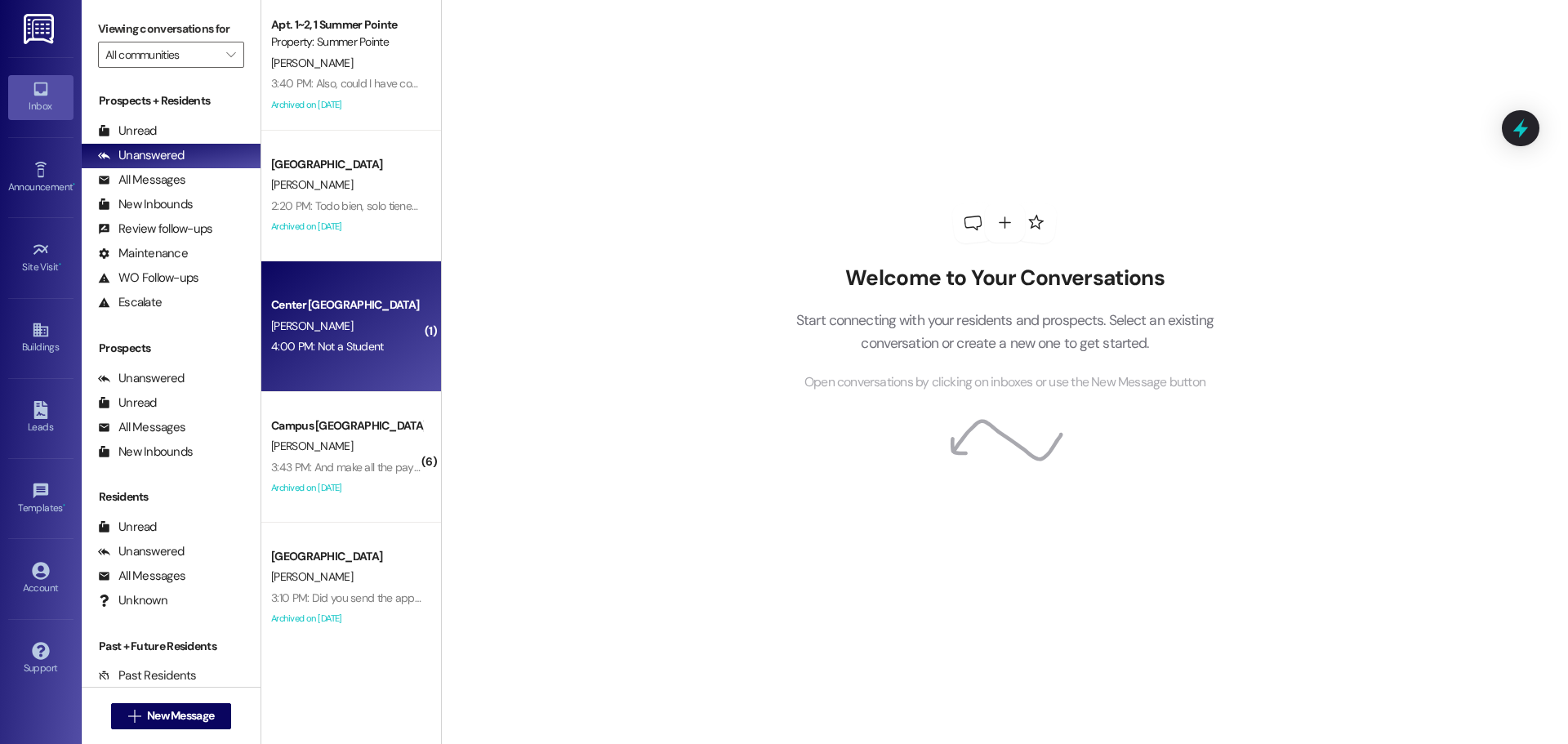
click at [365, 316] on div "[PERSON_NAME]" at bounding box center [346, 326] width 154 height 21
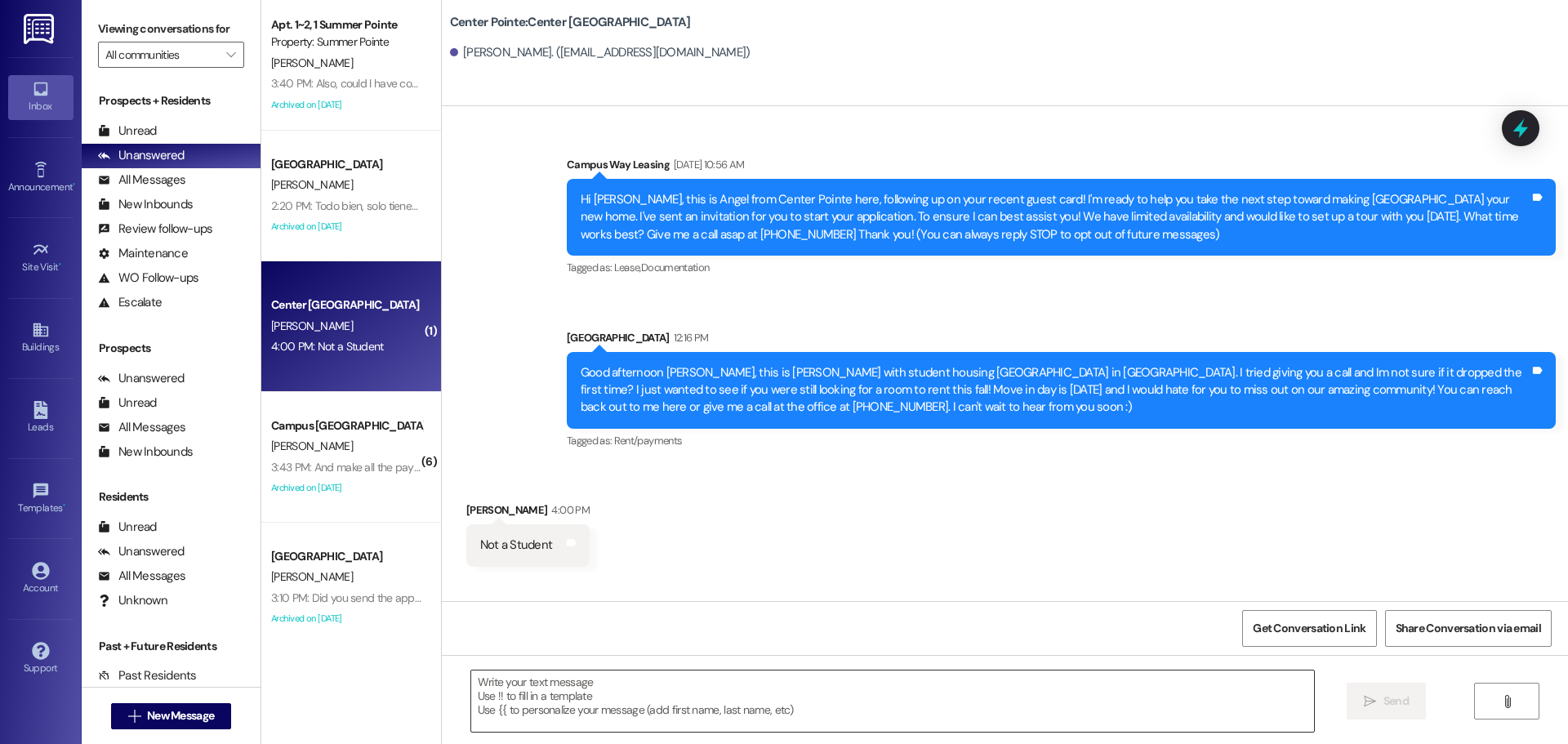
click at [662, 701] on textarea at bounding box center [892, 701] width 843 height 61
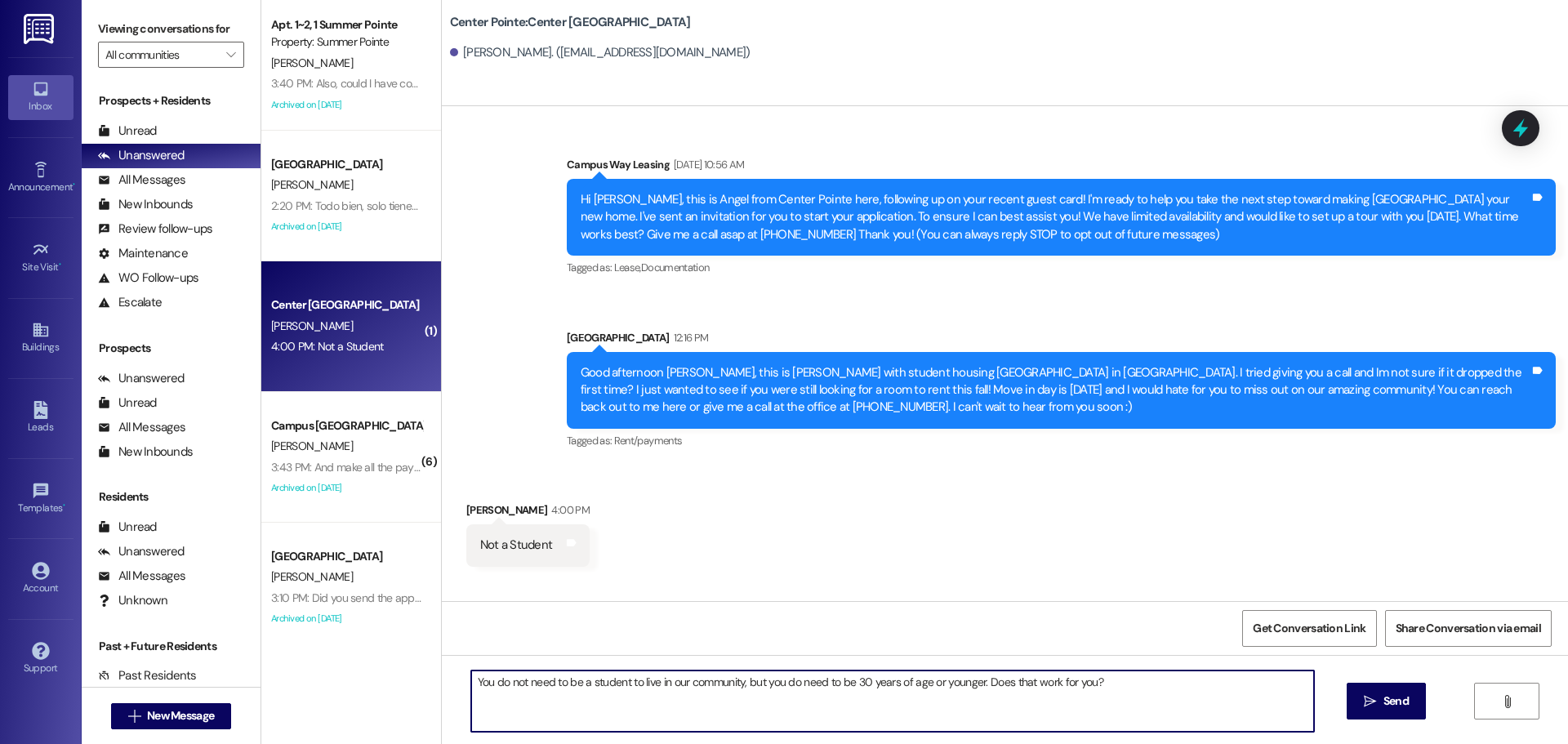
type textarea "You do not need to be a student to live in our community, but you do need to be…"
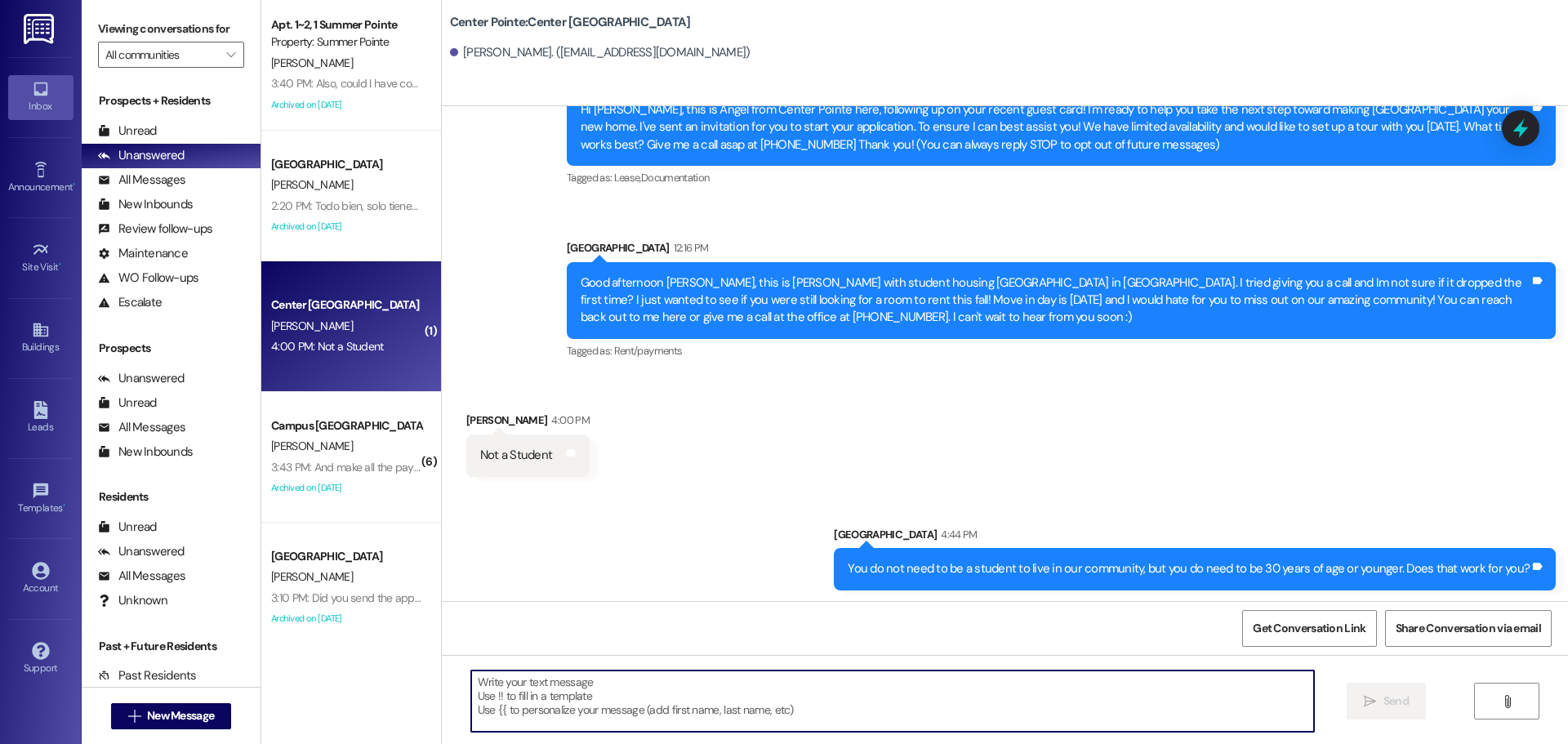
scroll to position [92, 0]
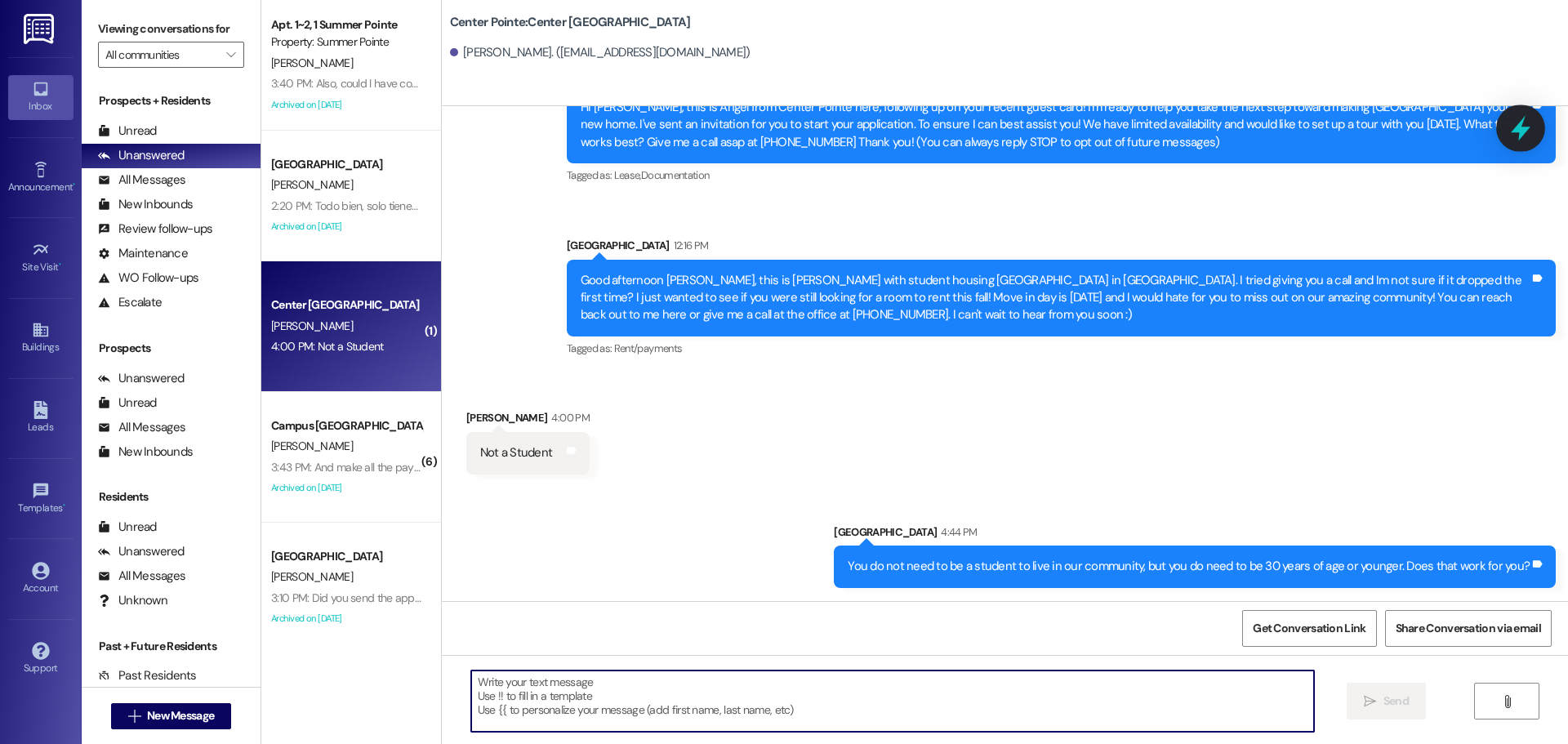
click at [1523, 123] on icon at bounding box center [1520, 129] width 28 height 28
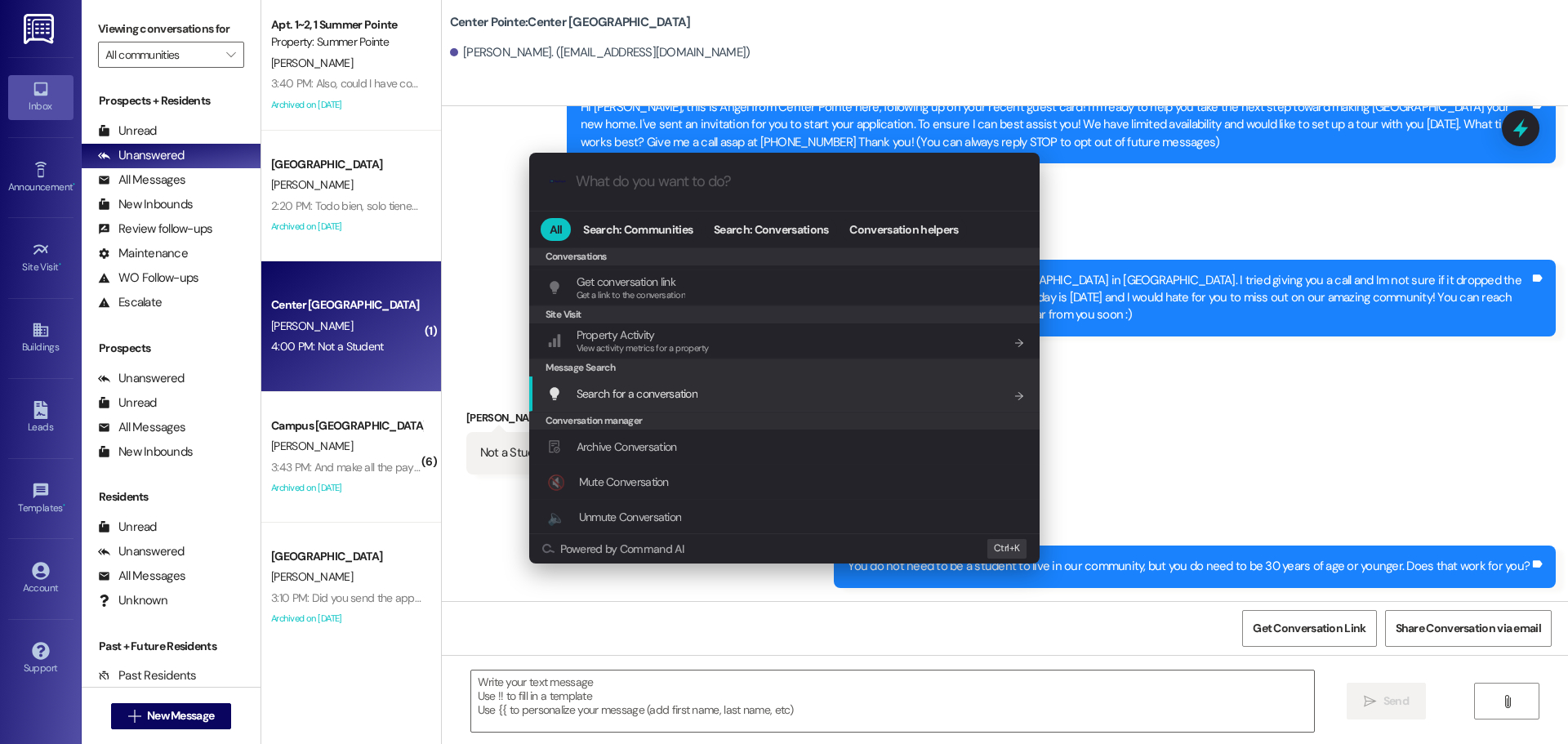
scroll to position [713, 0]
click at [663, 397] on div "Archive Conversation Add shortcut" at bounding box center [784, 410] width 510 height 36
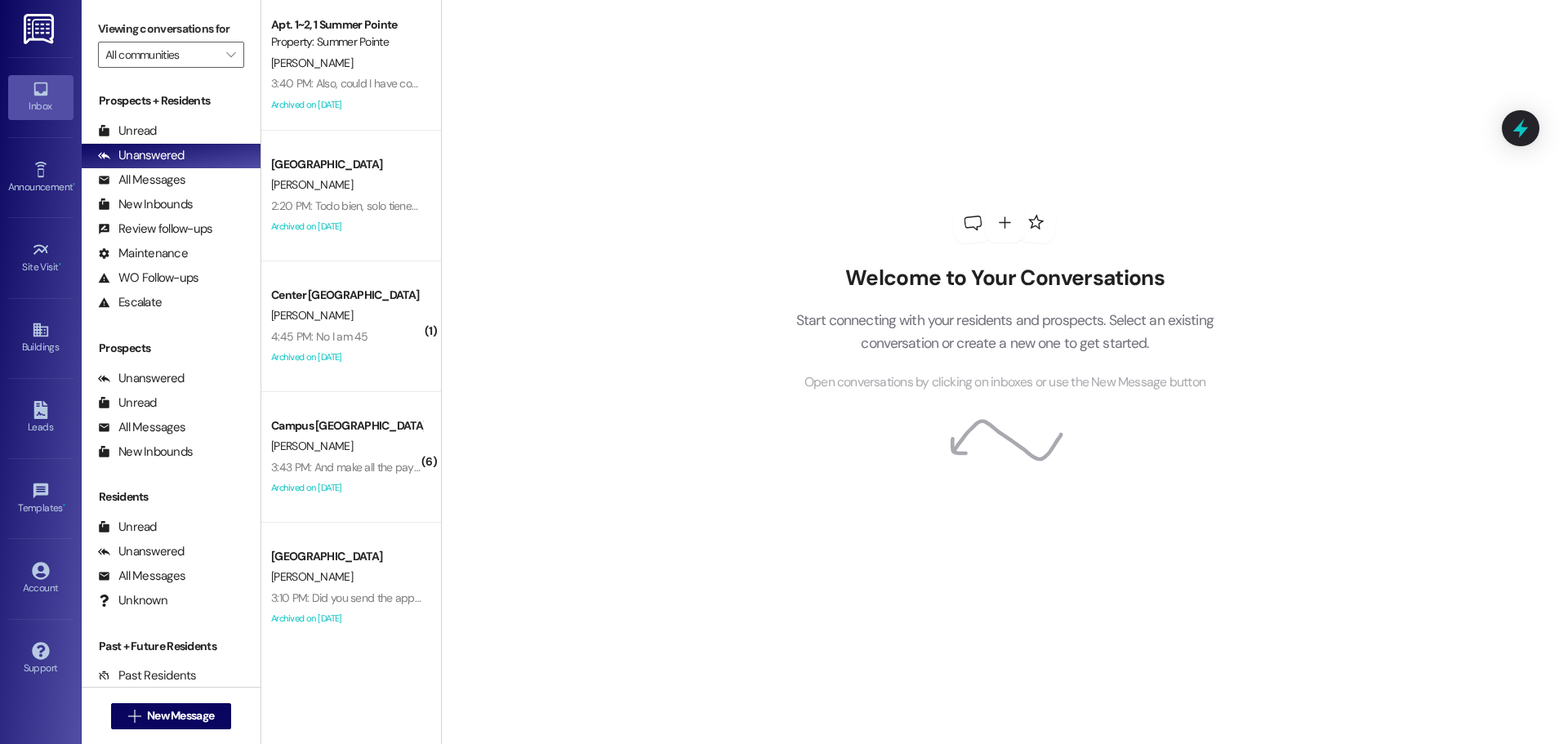
click at [390, 360] on div "Archived on [DATE]" at bounding box center [346, 357] width 154 height 21
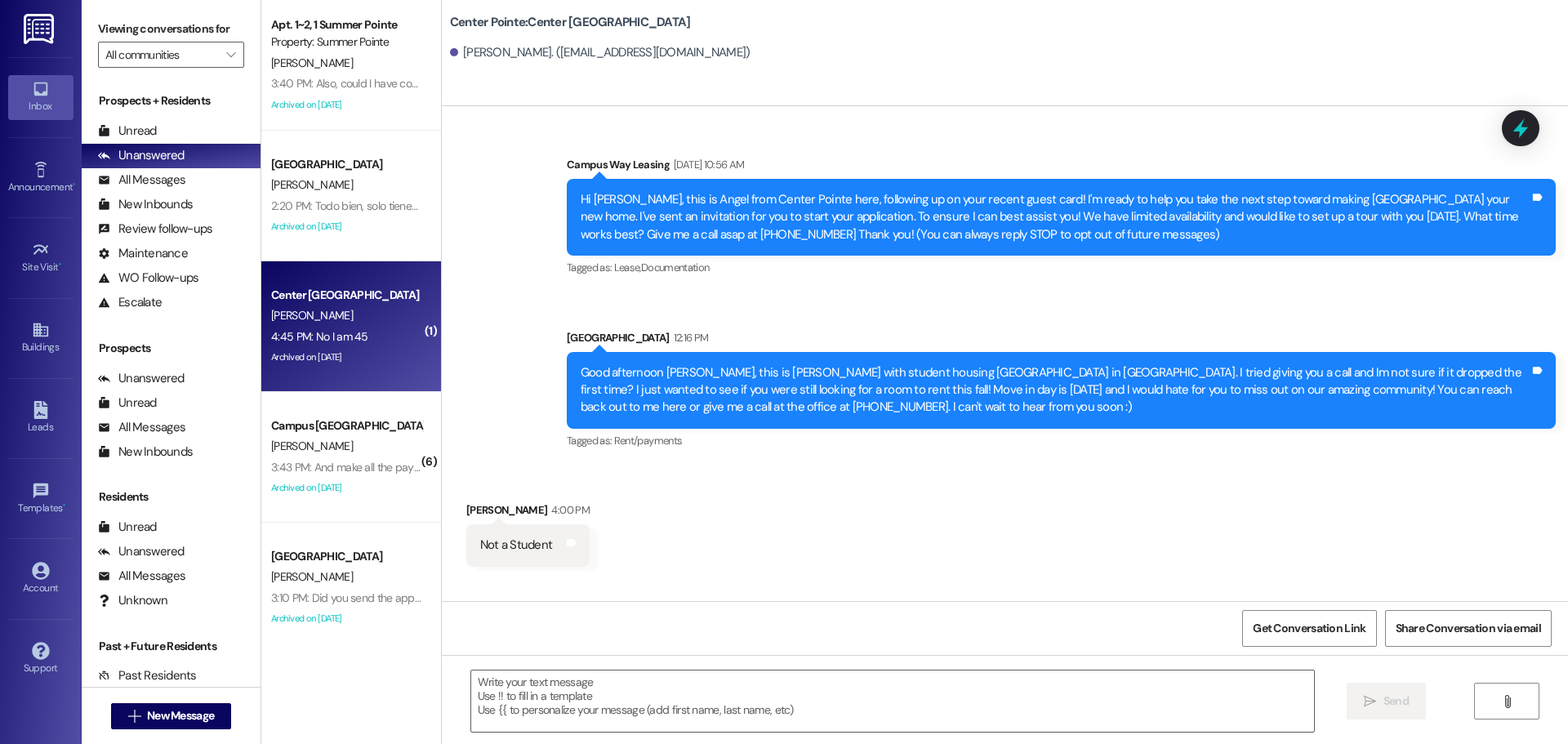
scroll to position [325, 0]
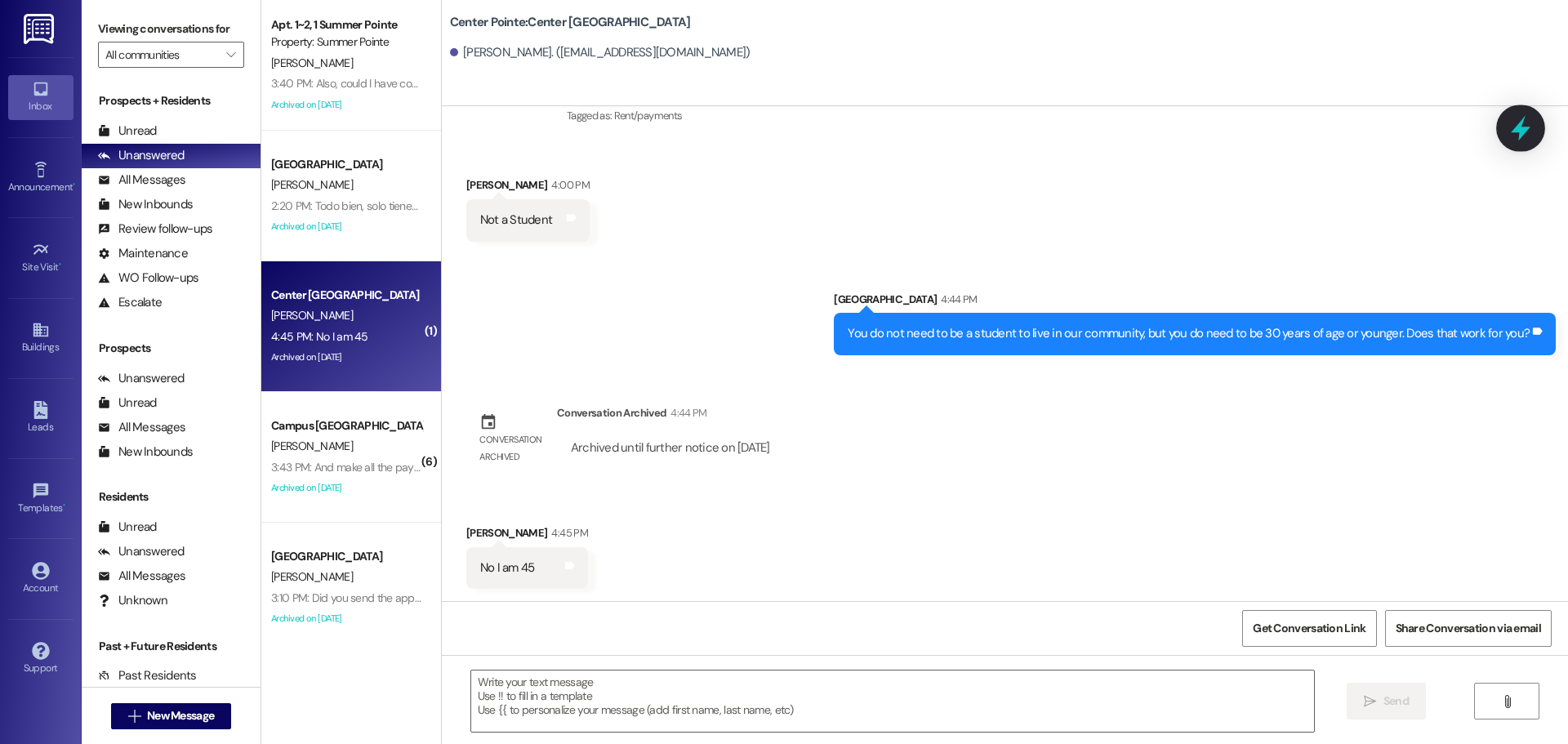
click at [1519, 124] on icon at bounding box center [1520, 128] width 20 height 26
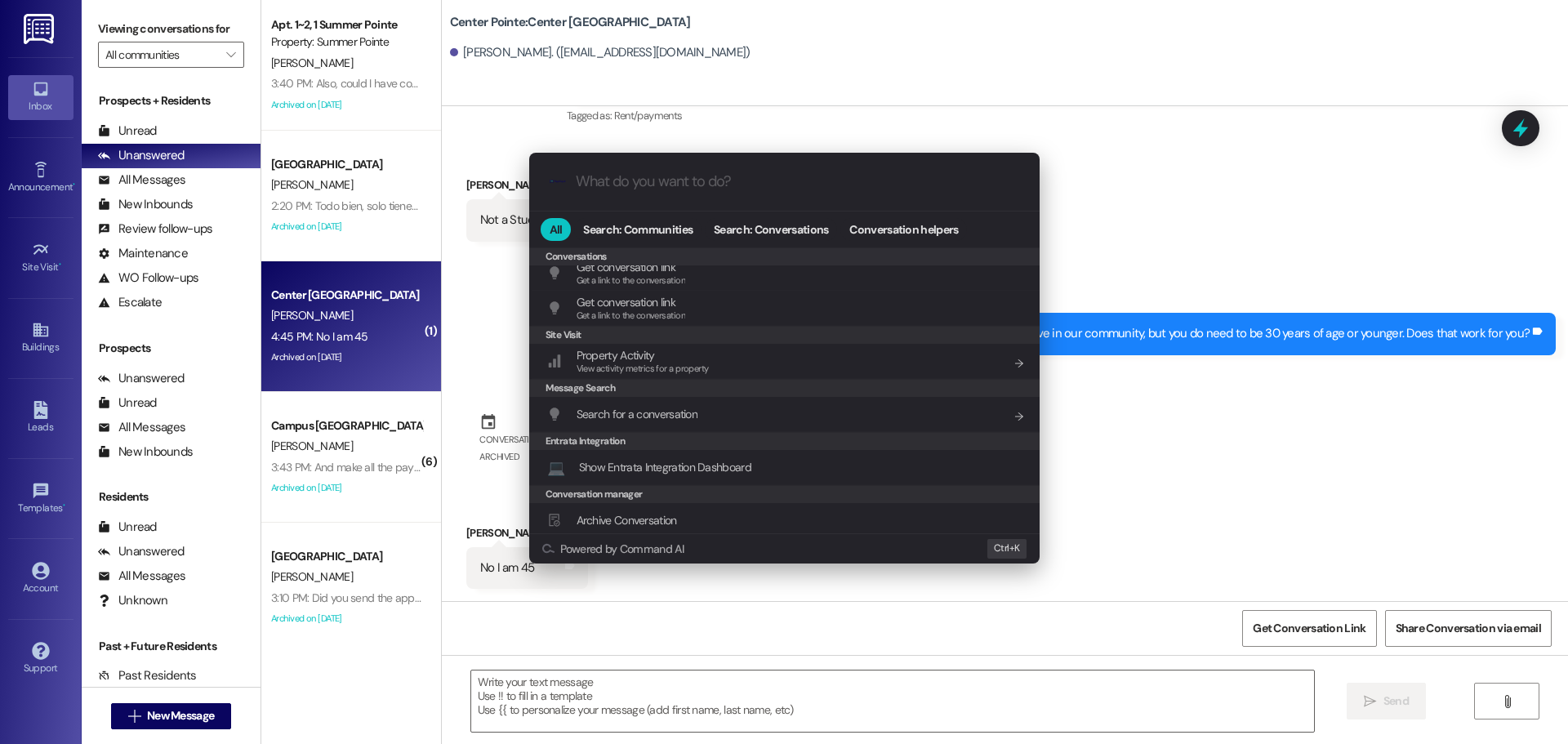
scroll to position [765, 0]
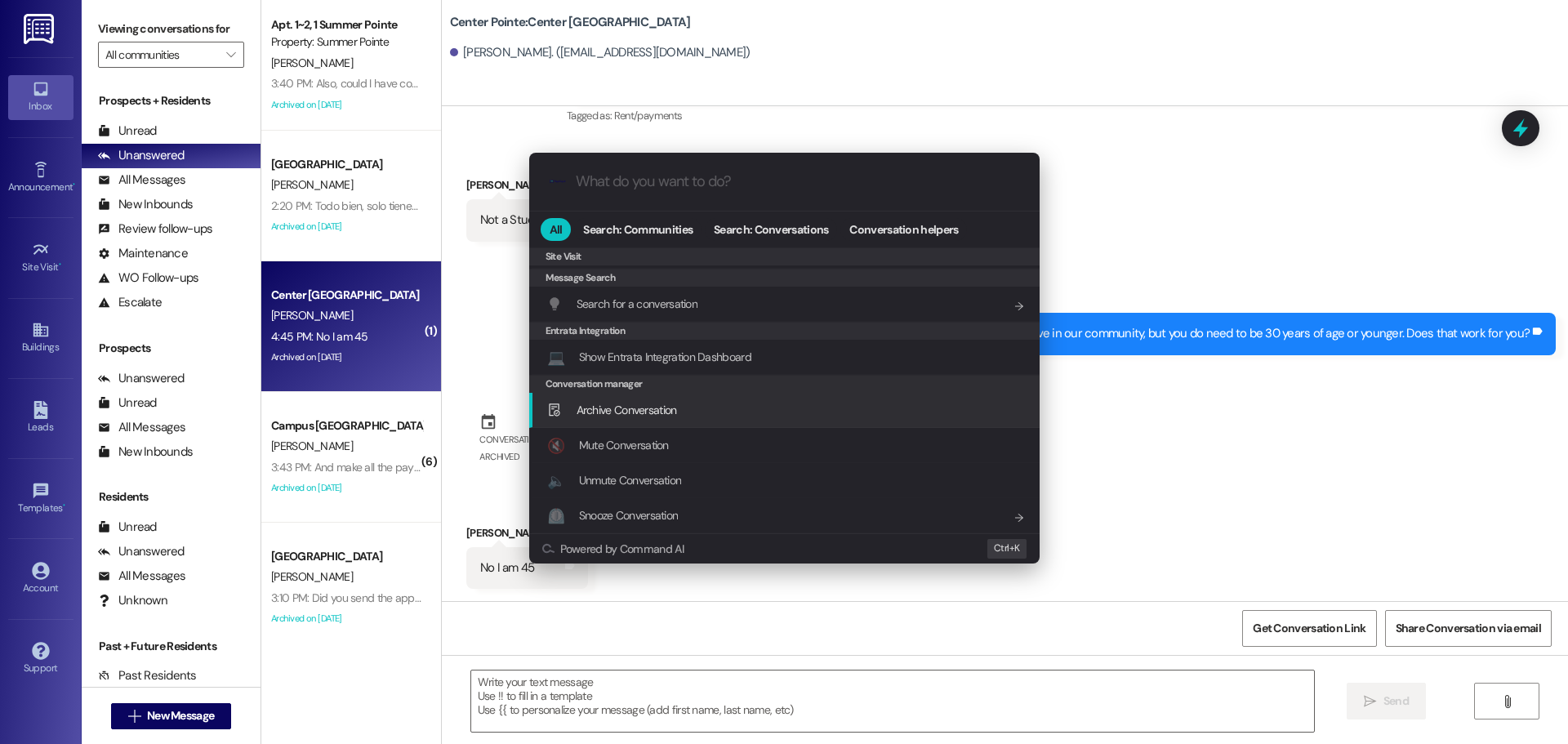
click at [730, 417] on div "Archive Conversation Add shortcut" at bounding box center [786, 410] width 478 height 18
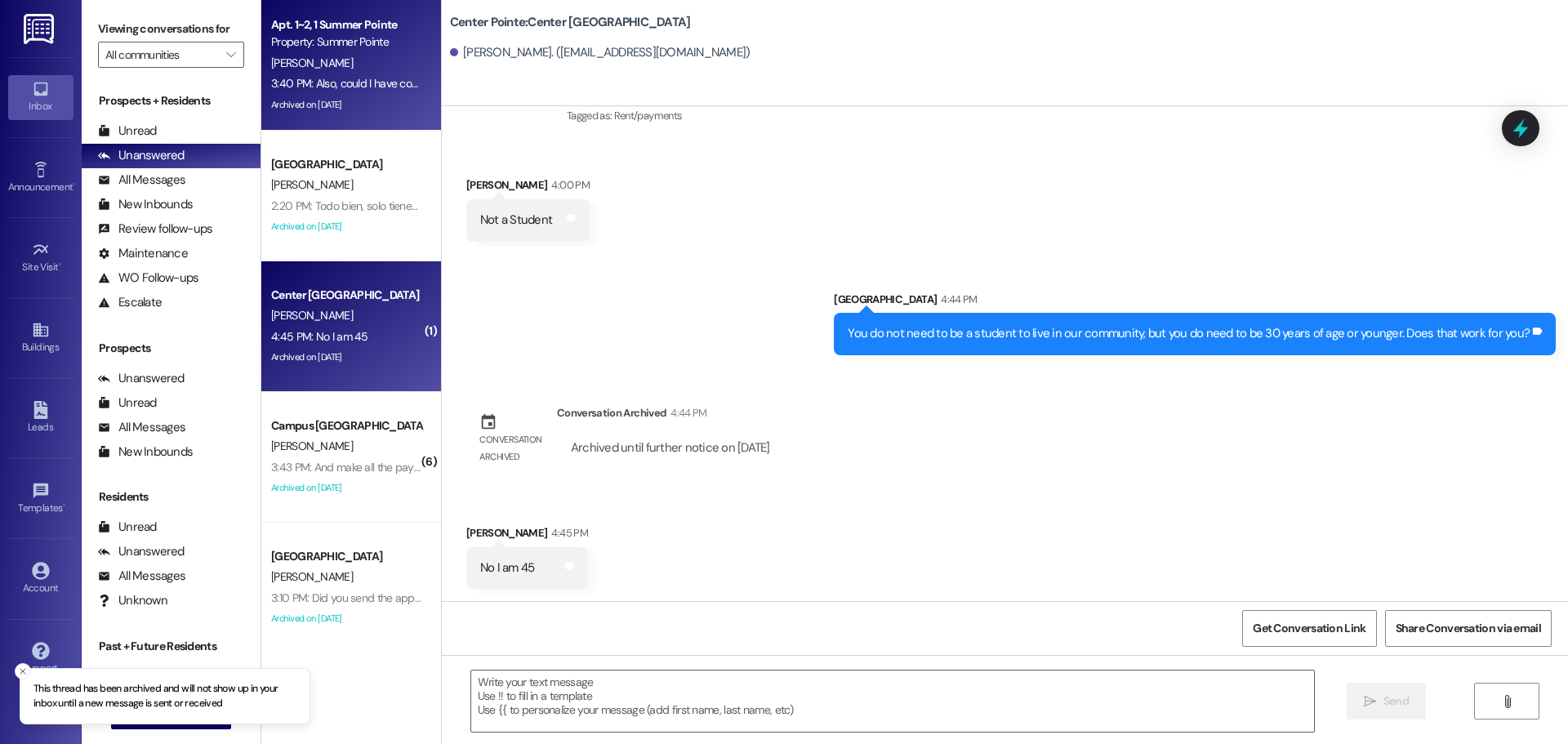
click at [349, 76] on div "3:40 PM: Also, could I have copy of my lease agreement emailed to me for fillin…" at bounding box center [489, 83] width 437 height 15
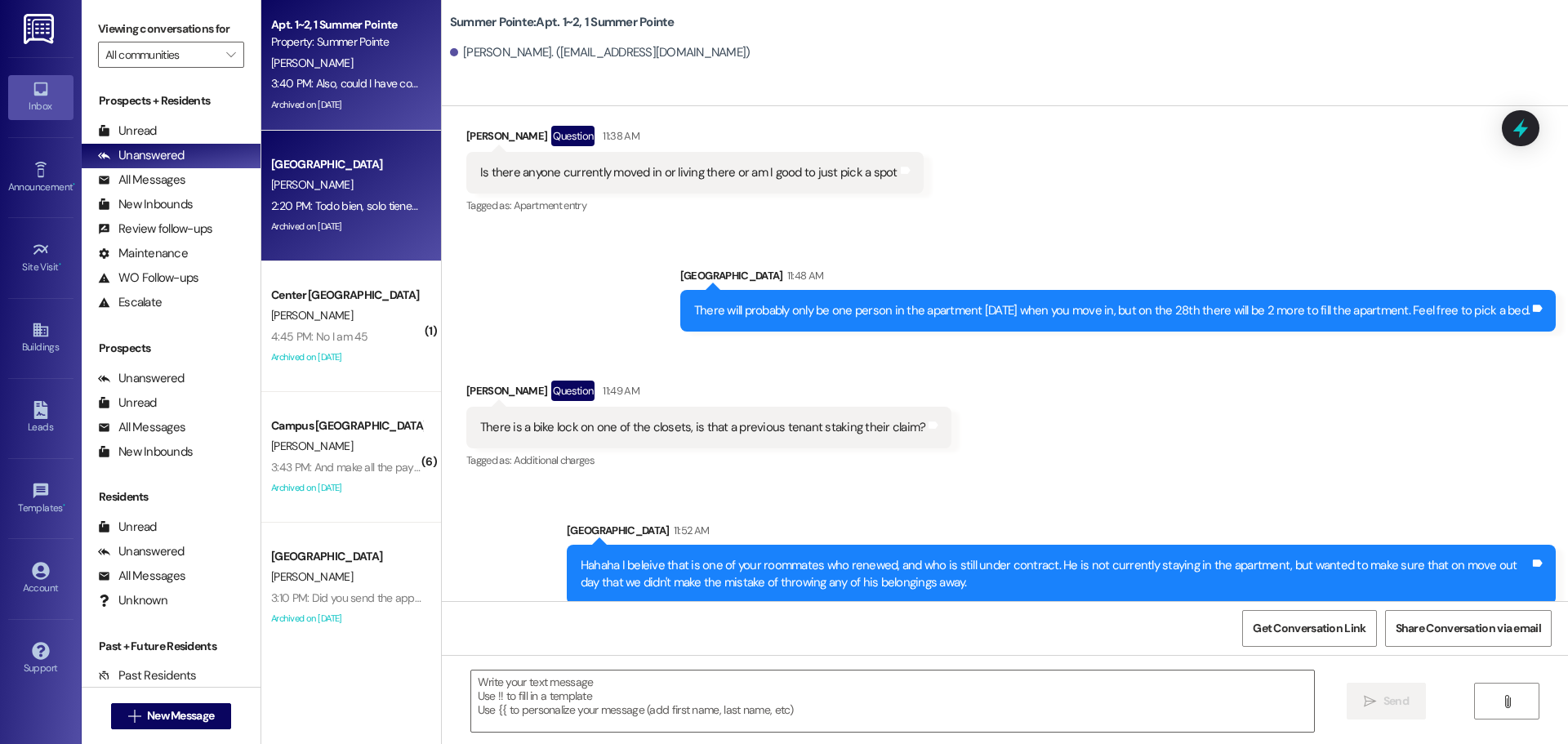
scroll to position [7128, 0]
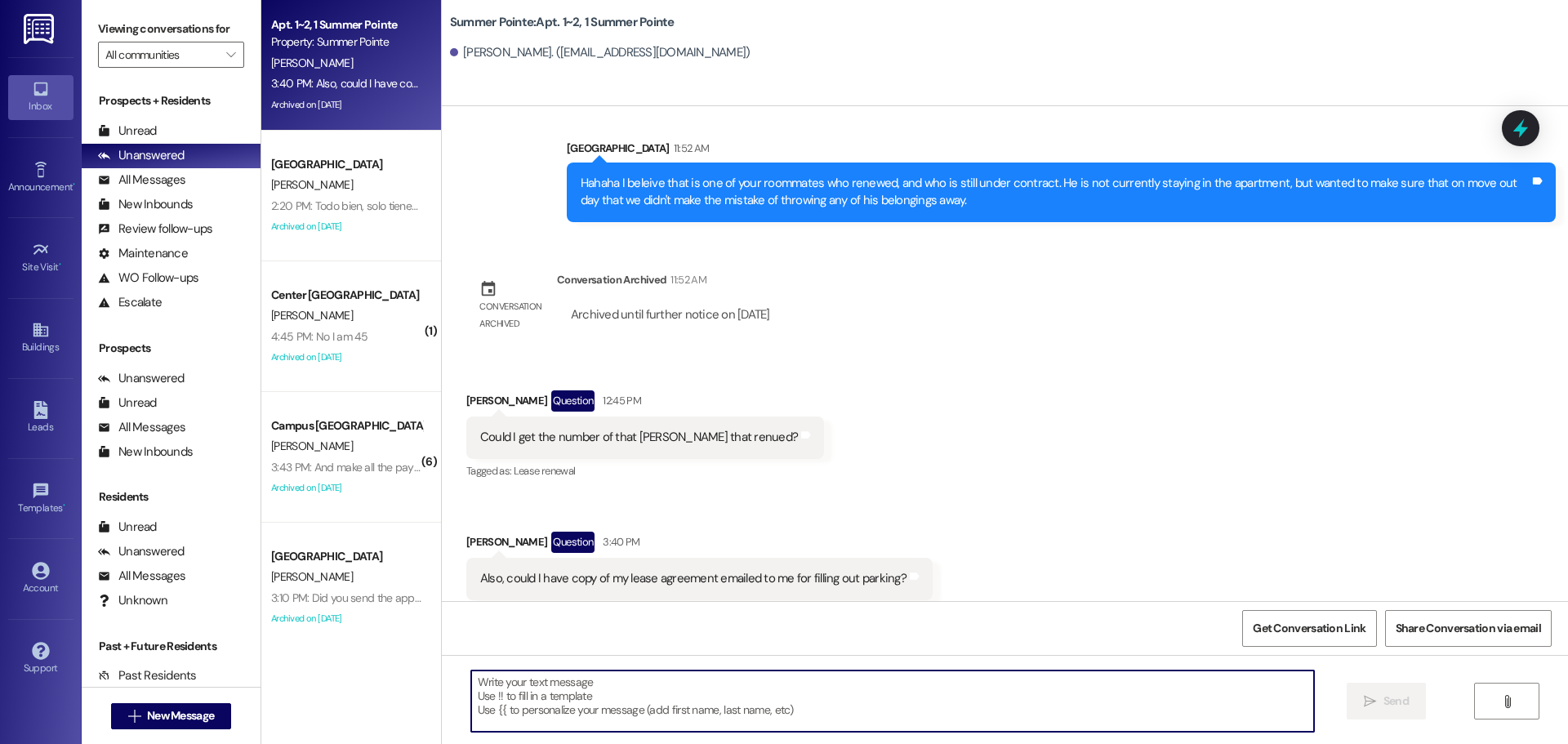
click at [687, 730] on textarea at bounding box center [892, 701] width 843 height 61
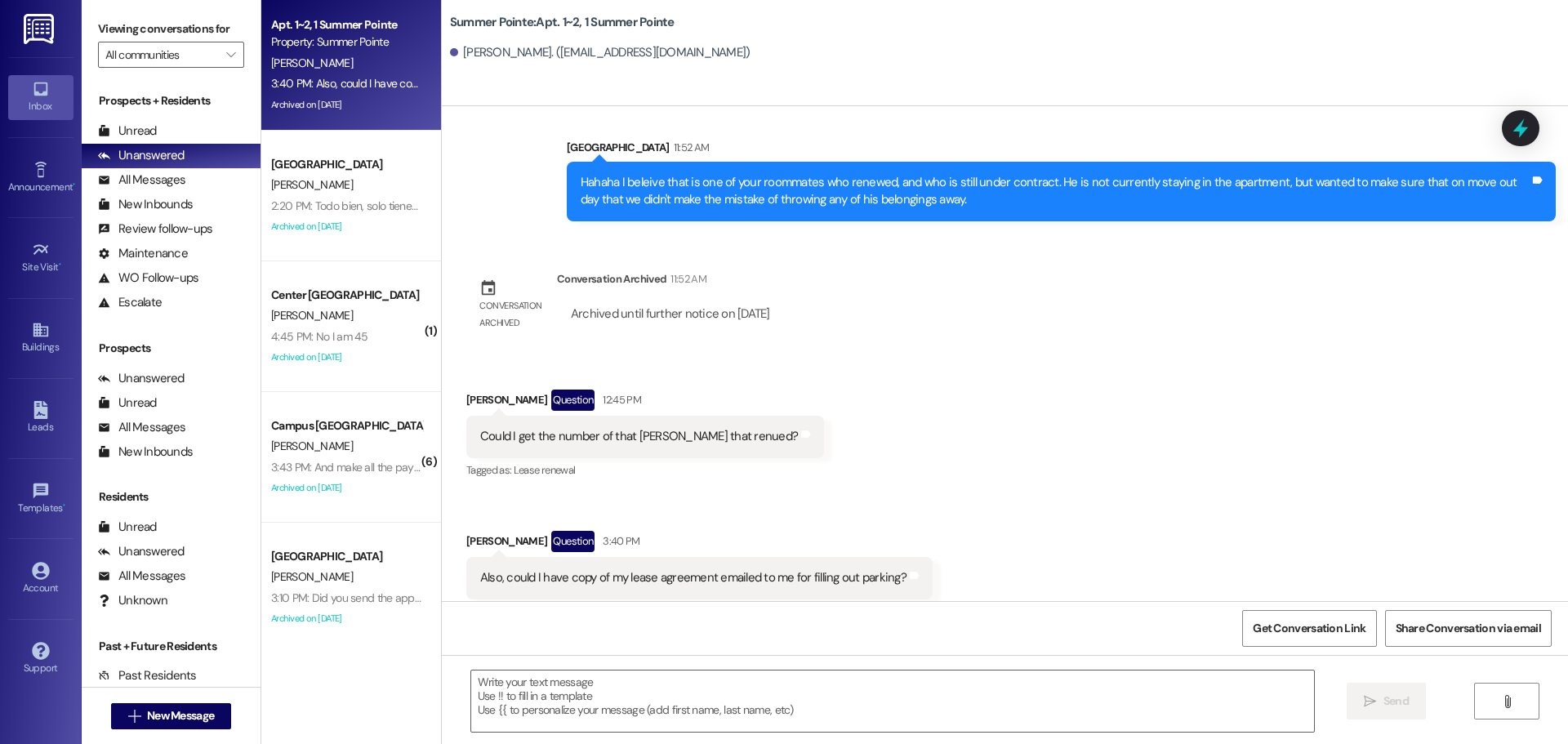
click at [706, 735] on div " Send " at bounding box center [1004, 716] width 1126 height 122
click at [719, 699] on textarea at bounding box center [892, 701] width 843 height 61
click at [727, 658] on div "I cannot give you his number for privacy  Send " at bounding box center [1004, 716] width 1126 height 122
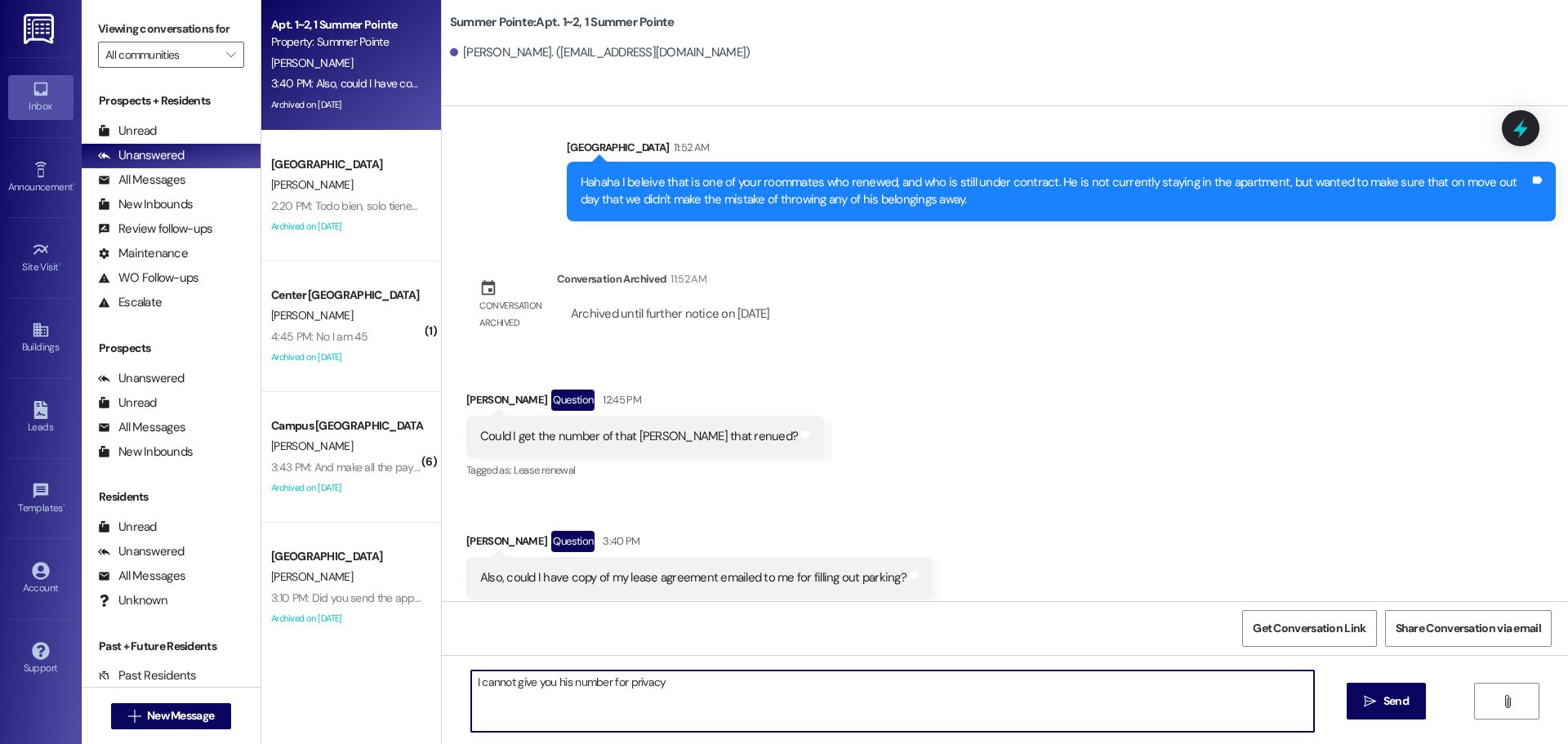
click at [716, 718] on textarea "I cannot give you his number for privacy" at bounding box center [892, 701] width 843 height 61
type textarea "I cannot give you his number for privacy, but I texted him to see if it was oka…"
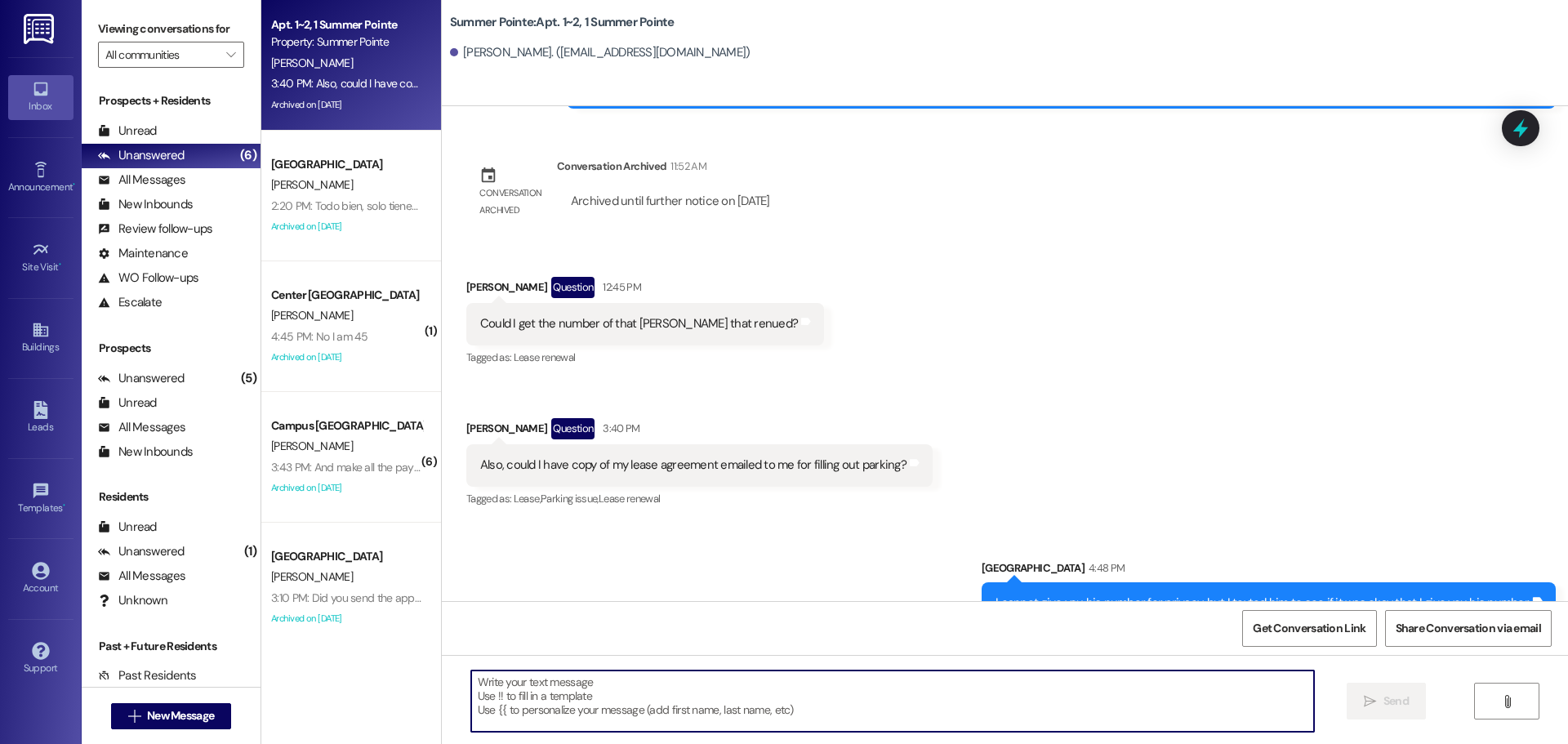
scroll to position [7243, 0]
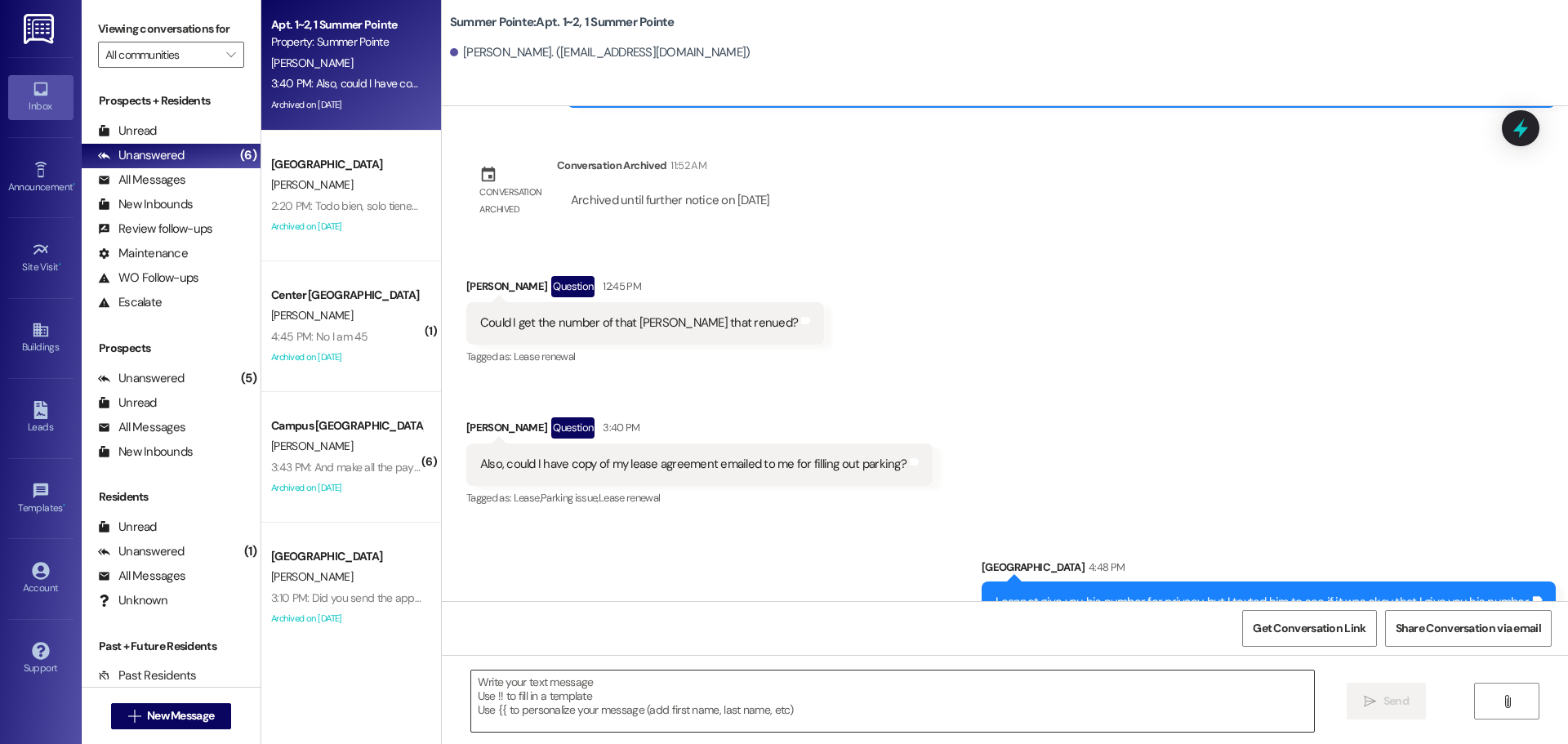
click at [664, 694] on textarea at bounding box center [892, 701] width 843 height 61
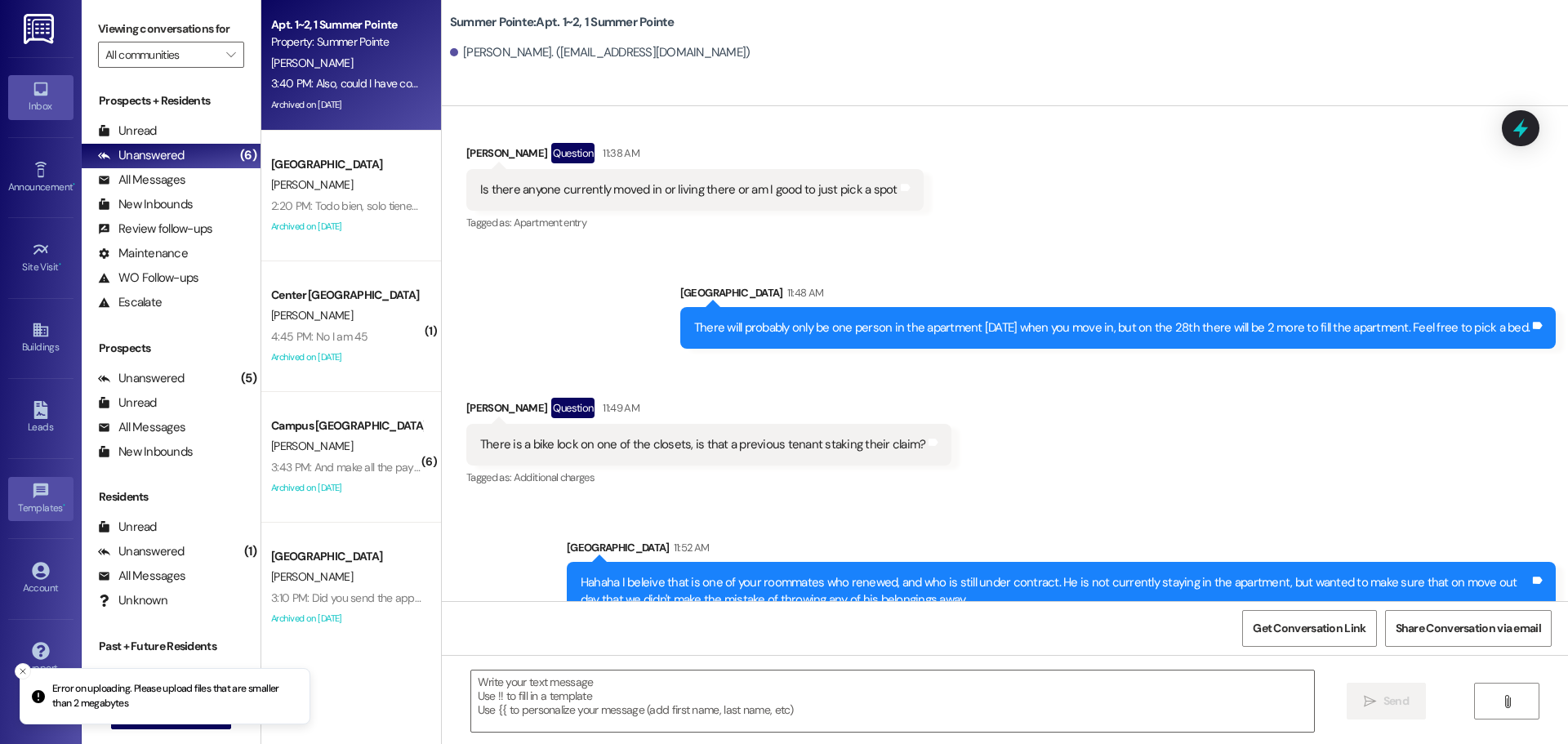
scroll to position [7128, 0]
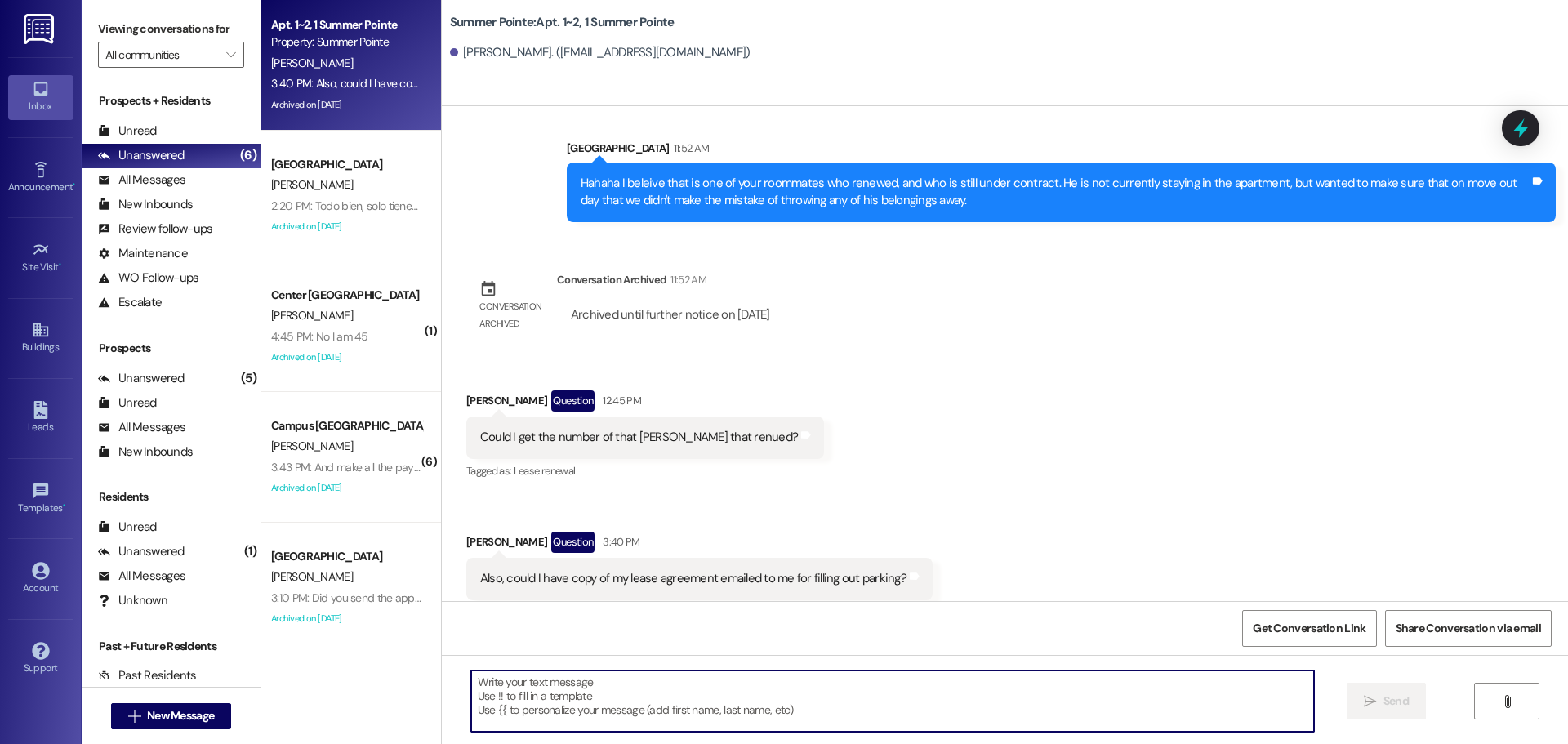
click at [703, 723] on textarea at bounding box center [892, 701] width 843 height 61
click at [667, 707] on textarea at bounding box center [892, 701] width 843 height 61
click at [1532, 691] on button "" at bounding box center [1506, 701] width 65 height 37
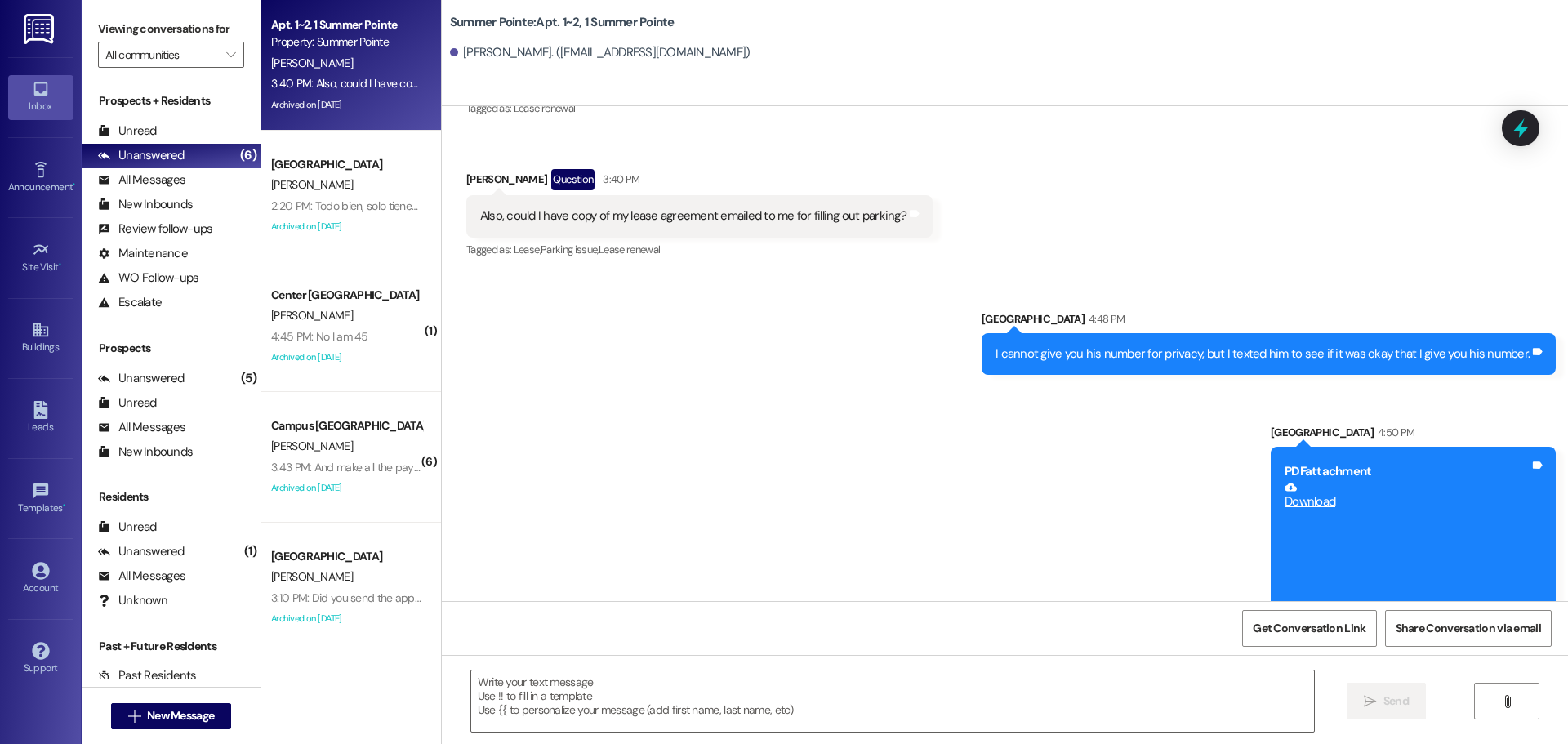
scroll to position [7513, 0]
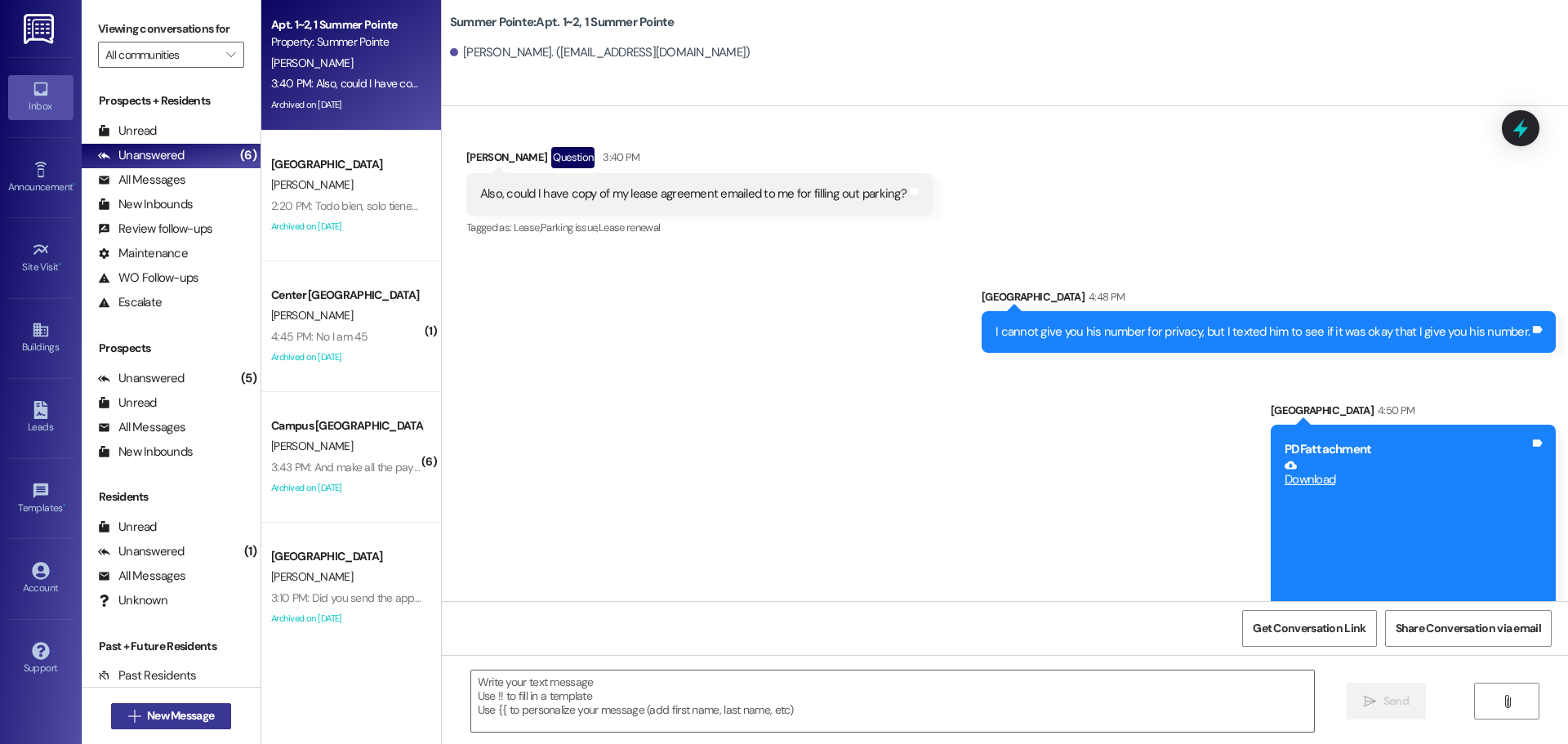
click at [170, 725] on button " New Message" at bounding box center [172, 717] width 120 height 26
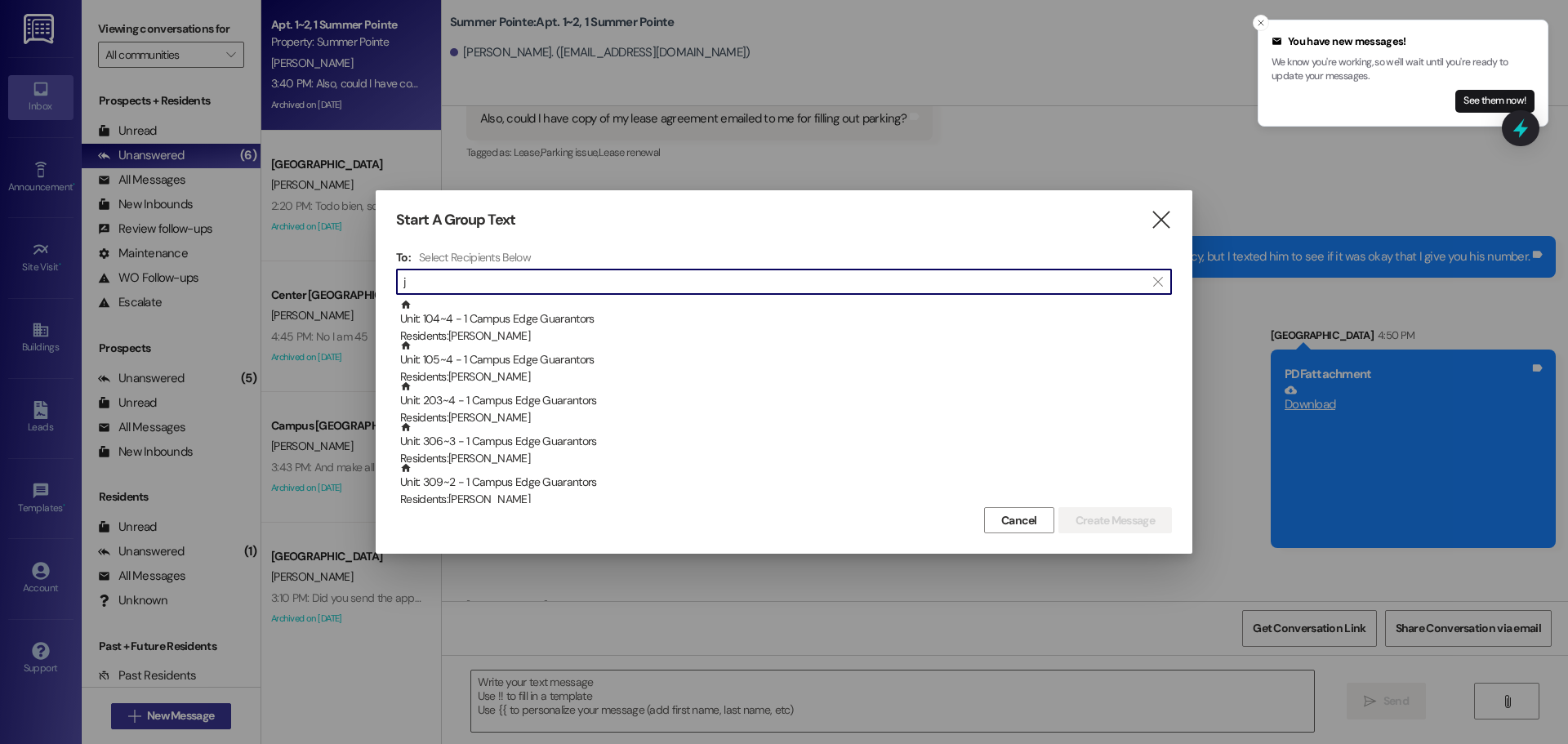
scroll to position [7627, 0]
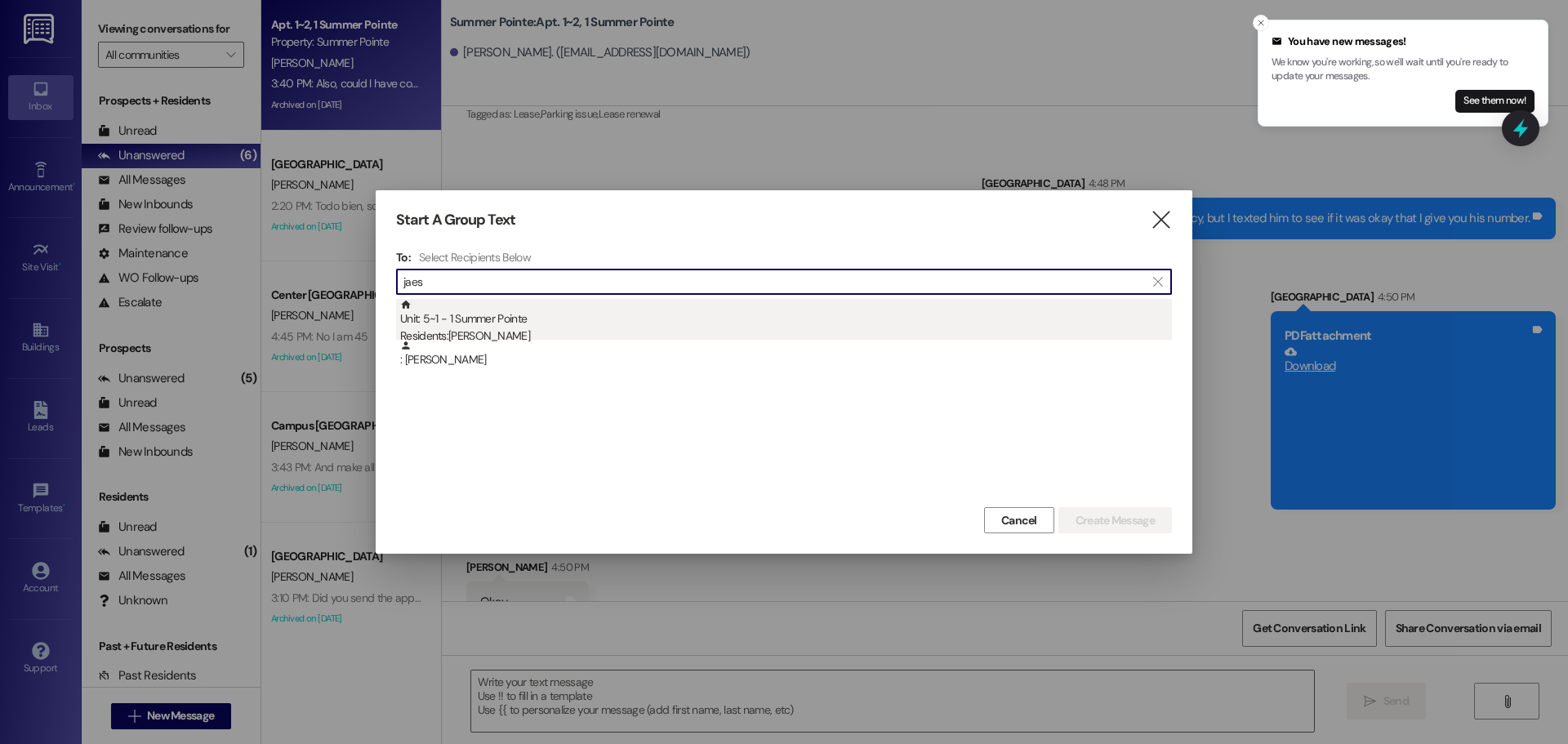
type input "jaes"
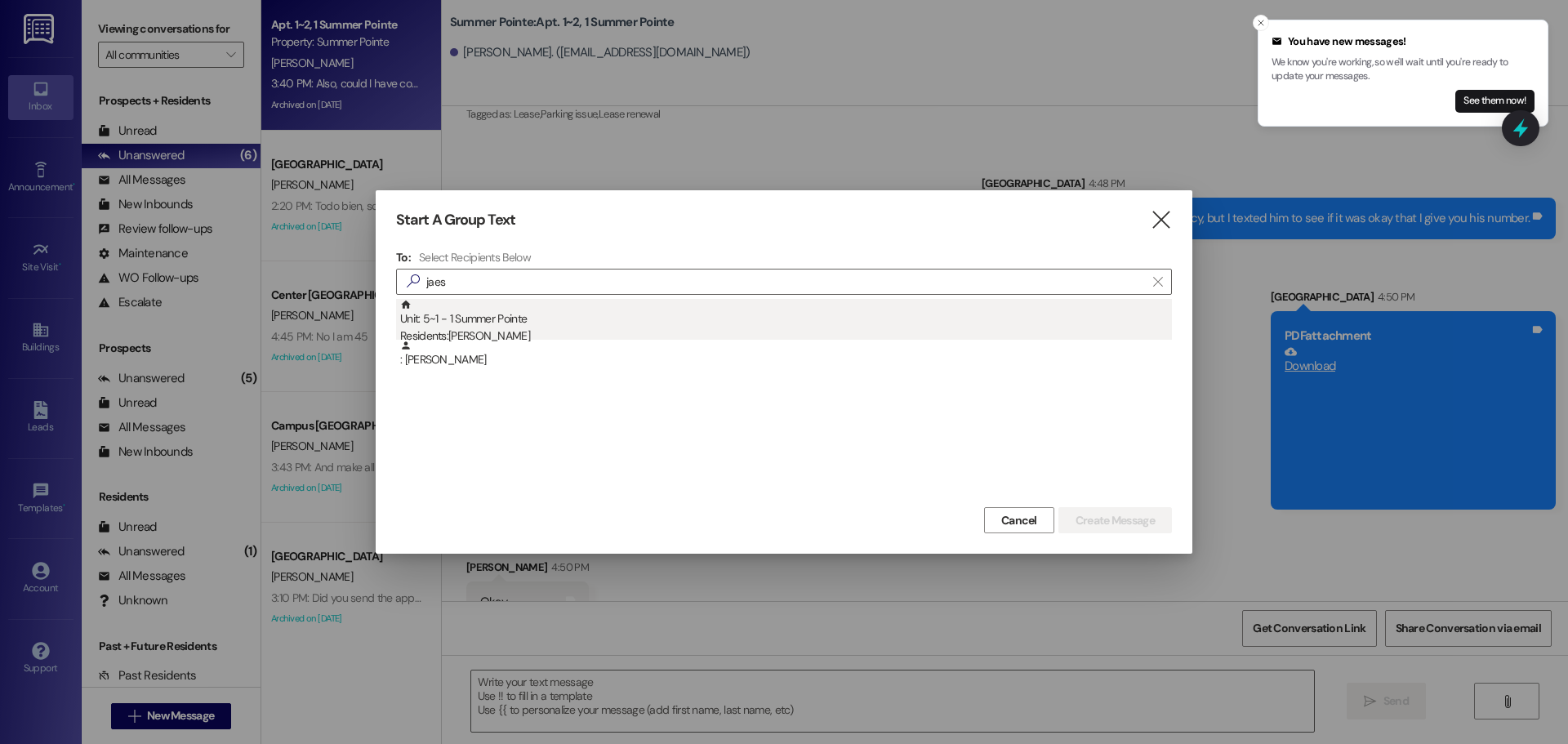
click at [556, 306] on div "Unit: 5~1 - 1 Summer Pointe Residents: Jaeseok Kim" at bounding box center [786, 322] width 772 height 46
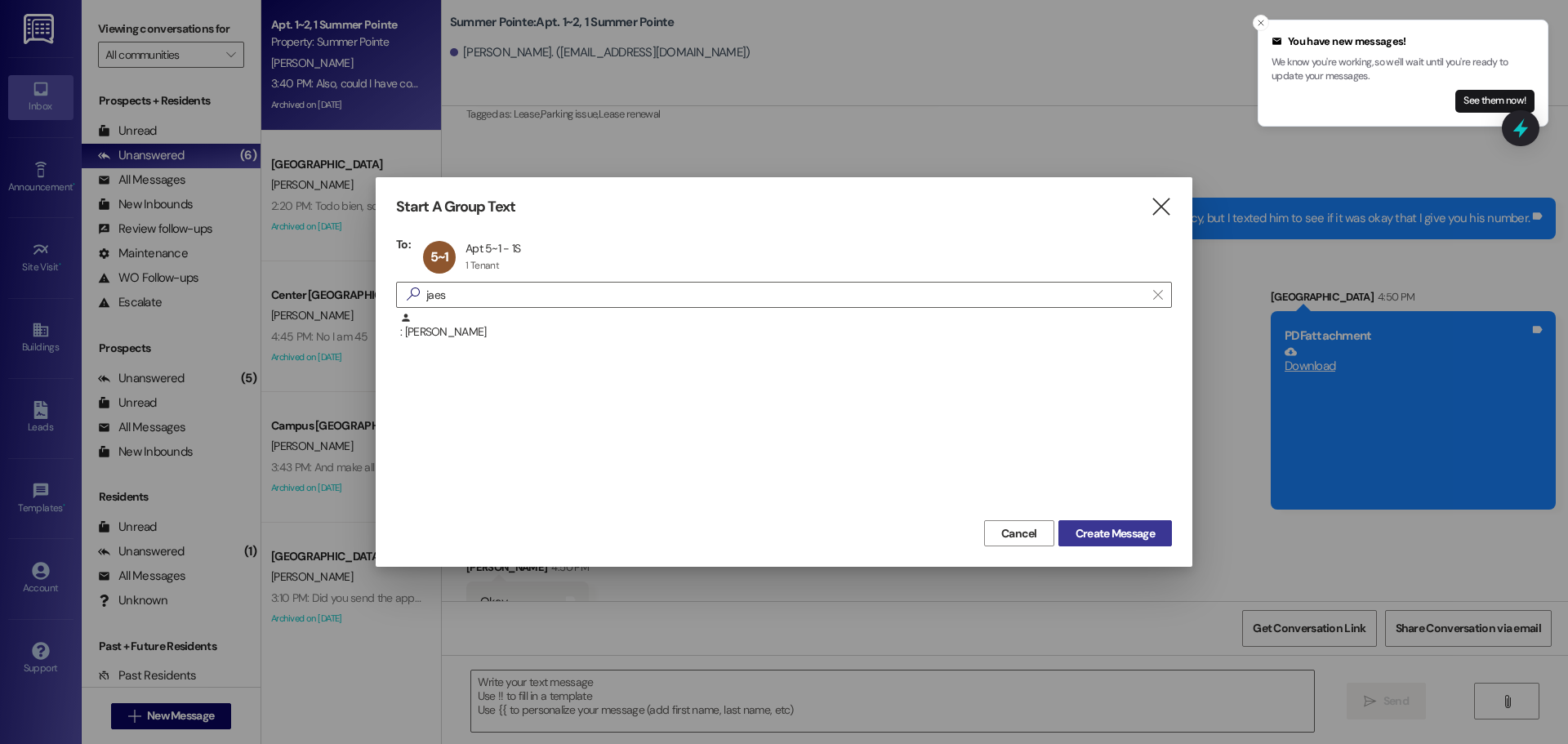
click at [1084, 528] on span "Create Message" at bounding box center [1115, 533] width 79 height 17
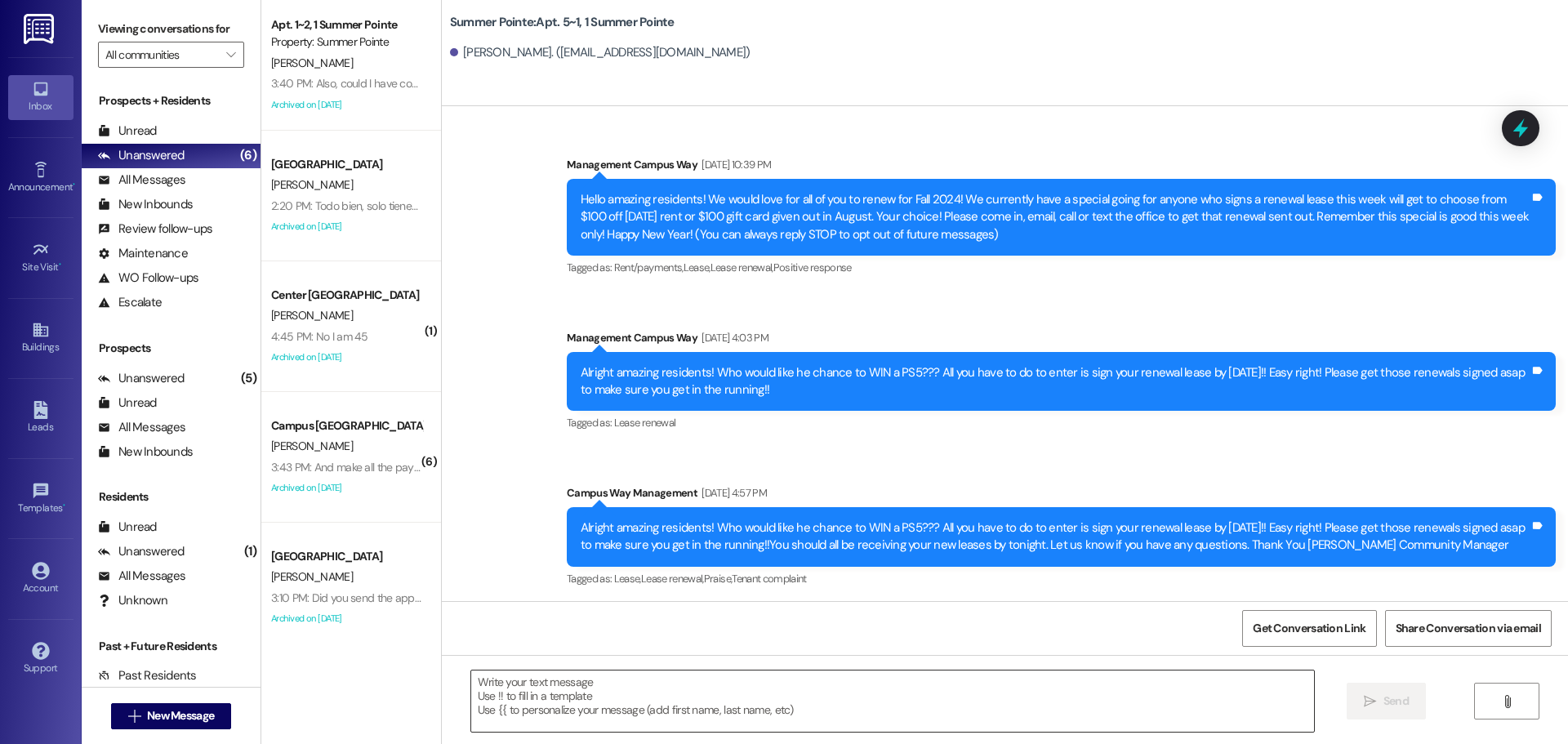
scroll to position [17408, 0]
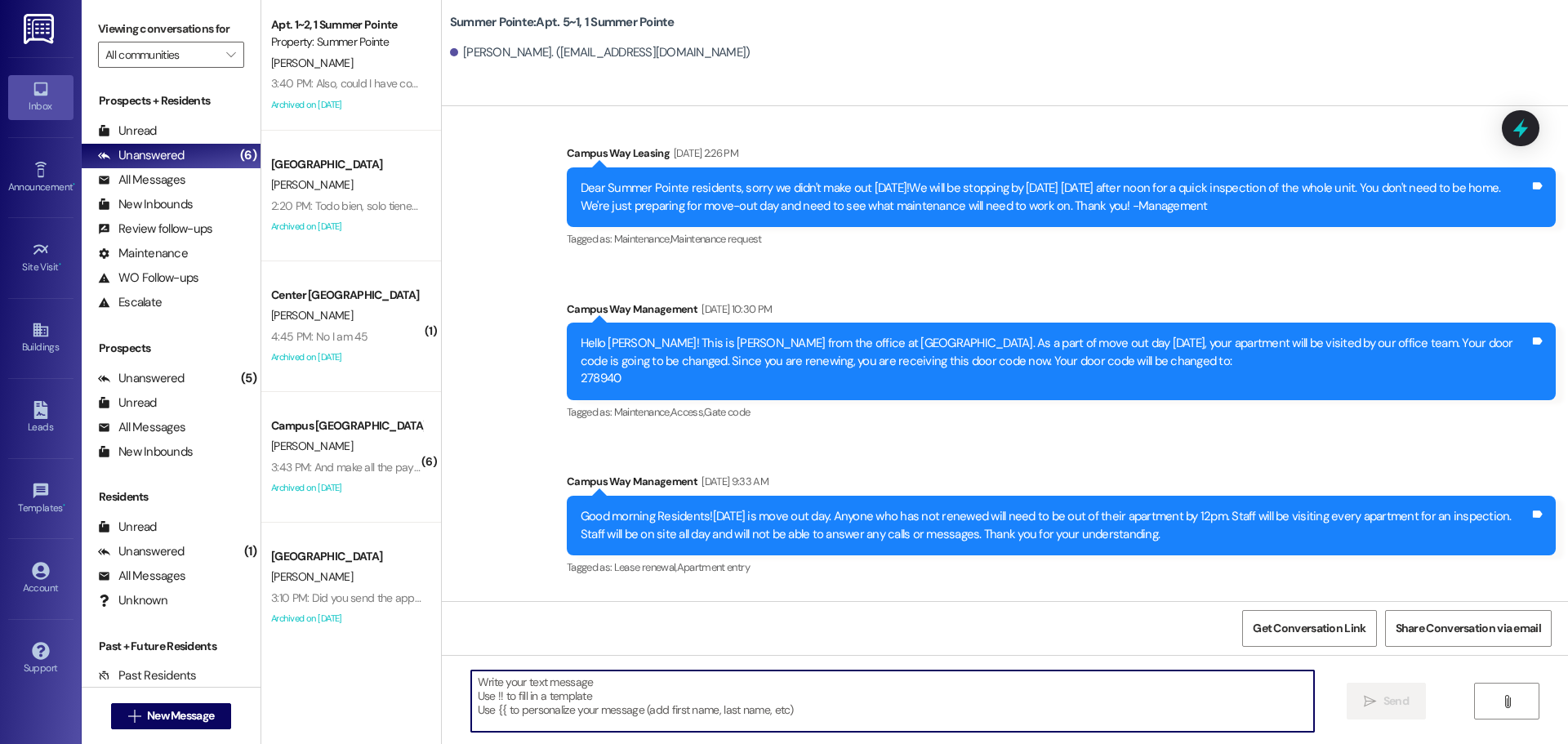
click at [672, 708] on textarea at bounding box center [892, 701] width 843 height 61
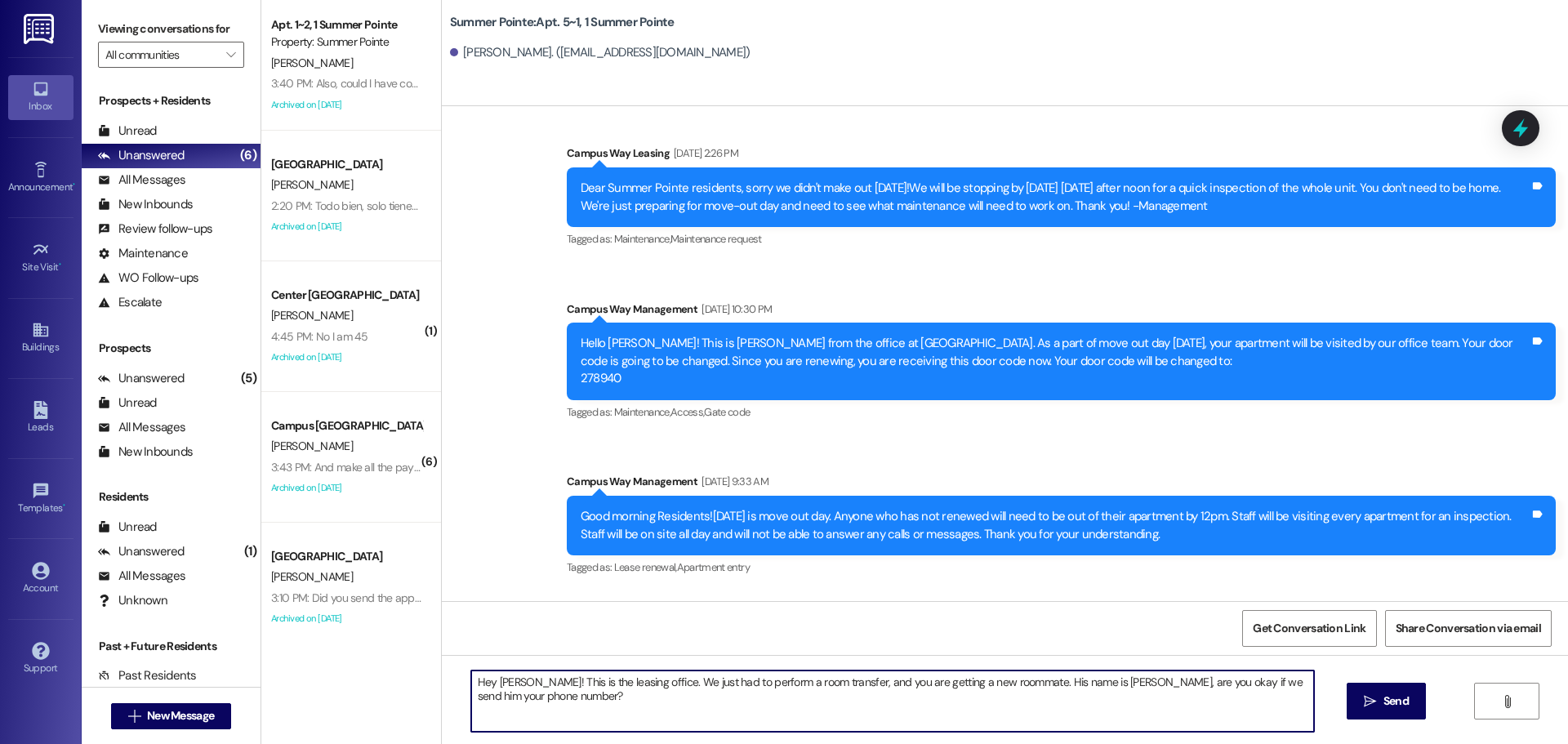
click at [653, 728] on textarea "Hey Jaeseok! This is the leasing office. We just had to perform a room transfer…" at bounding box center [892, 701] width 843 height 61
type textarea "Hey Jaeseok! This is the leasing office. We just had to perform a room transfer…"
click at [1404, 701] on span "Send" at bounding box center [1396, 701] width 26 height 17
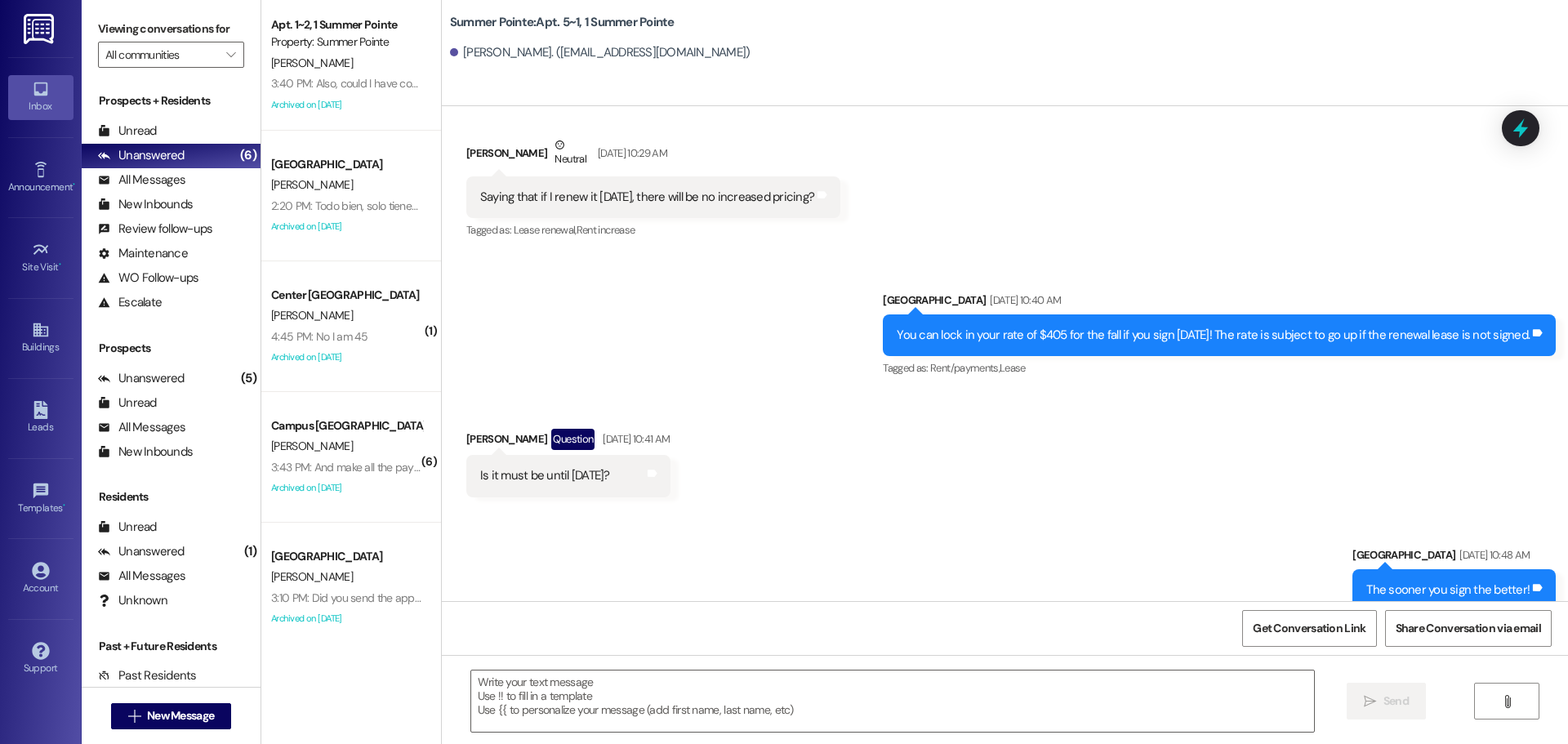
scroll to position [14224, 0]
